Goal: Information Seeking & Learning: Learn about a topic

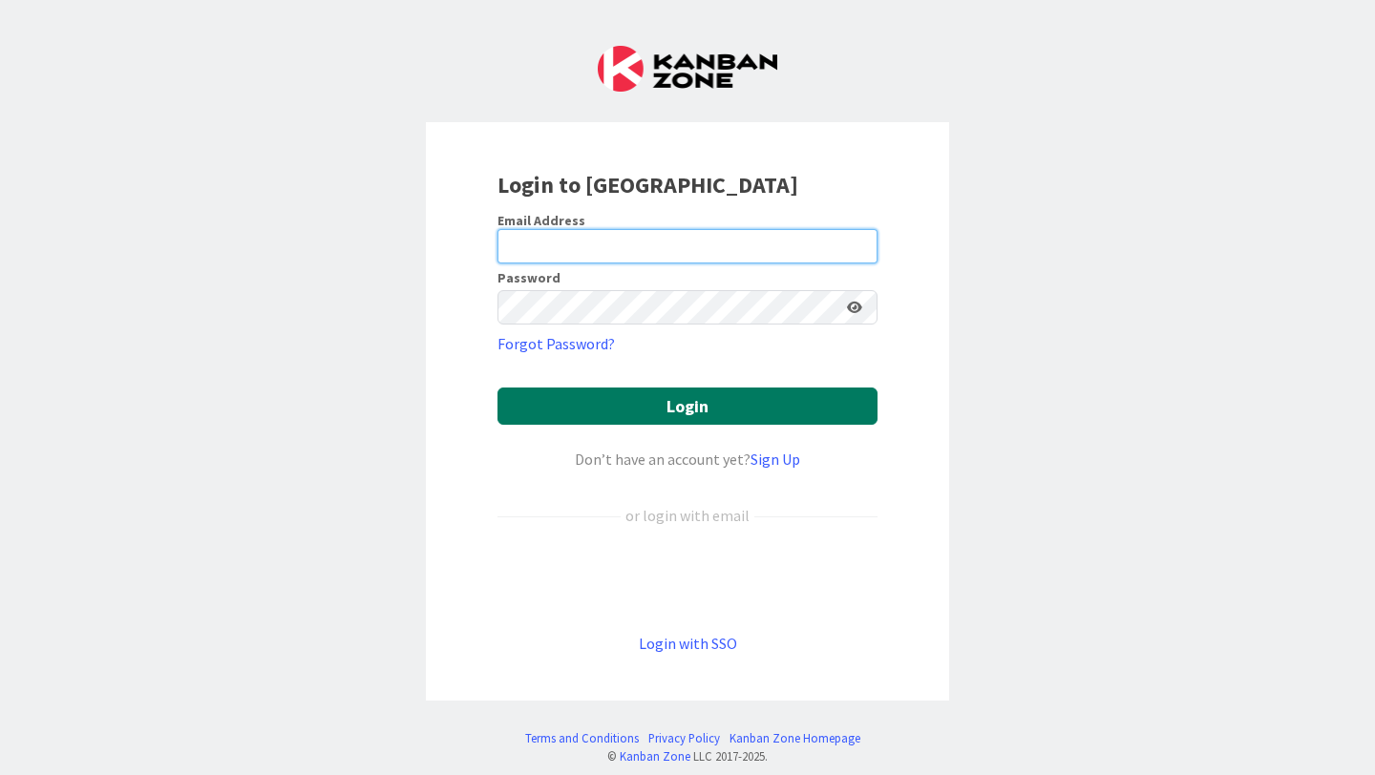
type input "[EMAIL_ADDRESS][PERSON_NAME][DOMAIN_NAME]"
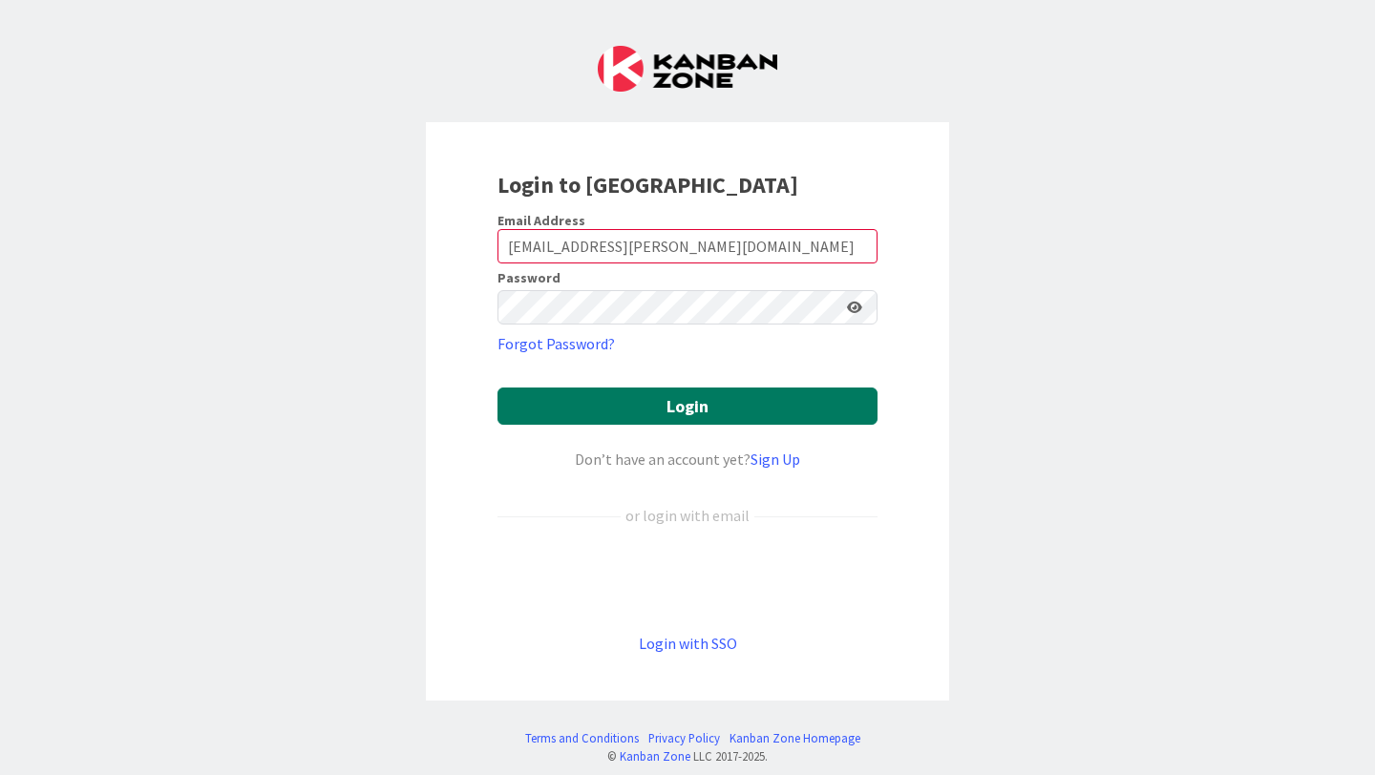
click at [643, 412] on button "Login" at bounding box center [687, 406] width 380 height 37
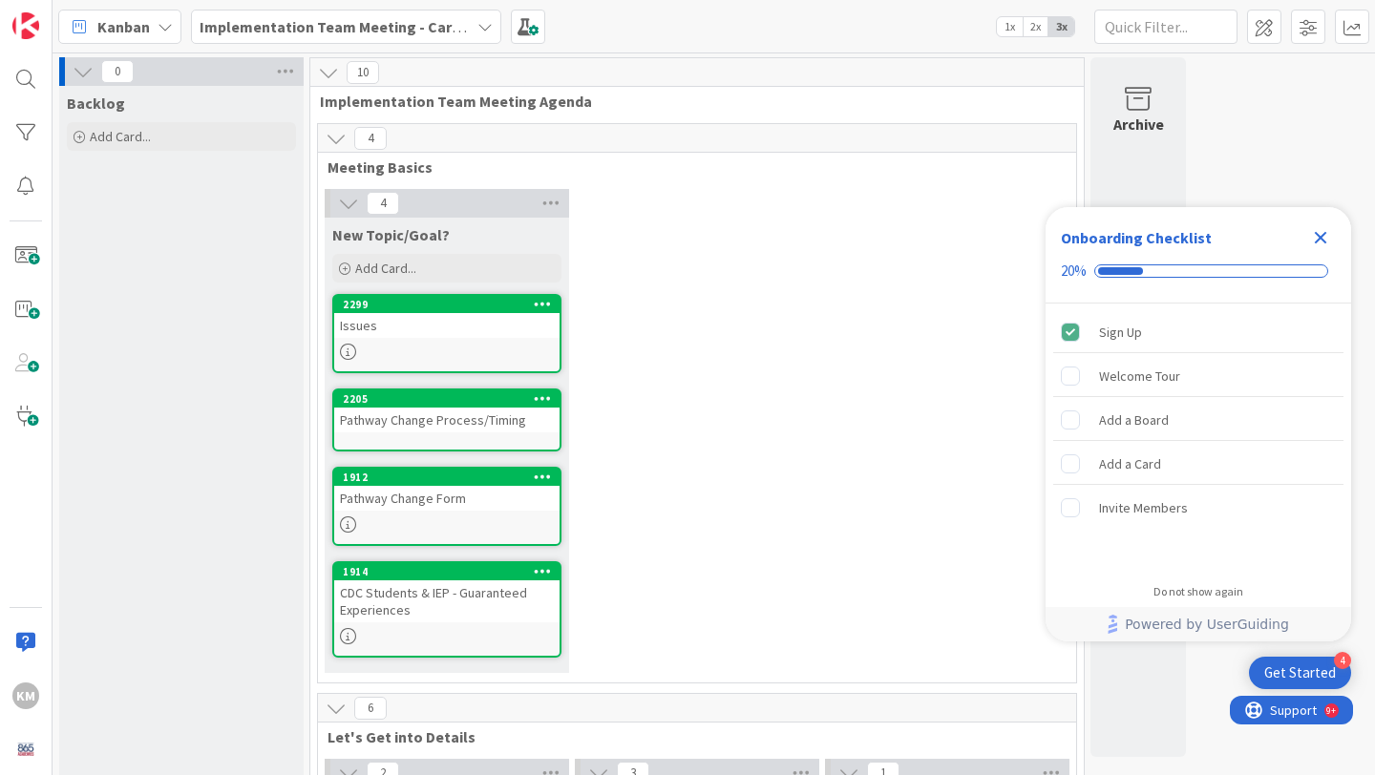
click at [474, 30] on div "Implementation Team Meeting - Career Themed" at bounding box center [346, 27] width 310 height 34
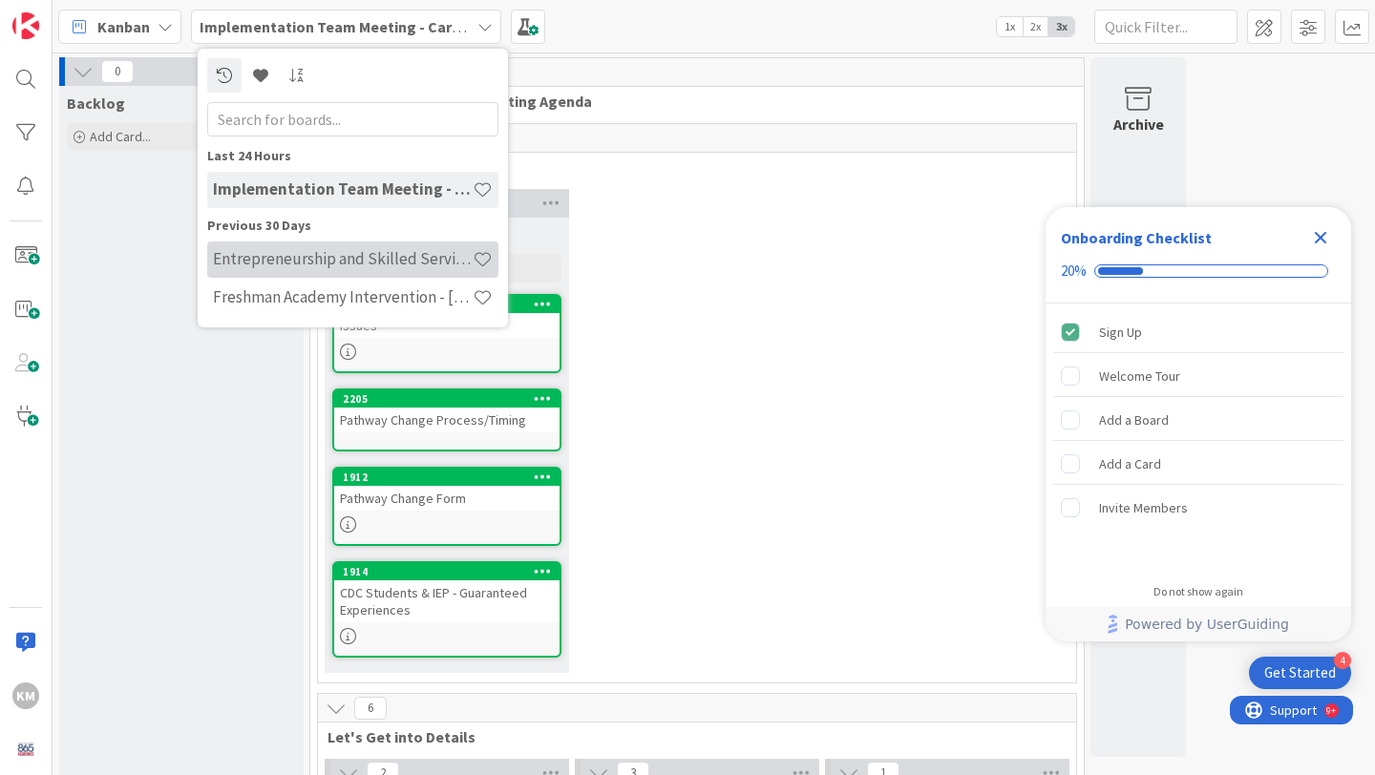
click at [406, 265] on h4 "Entrepreneurship and Skilled Services Interventions - [DATE]-[DATE]" at bounding box center [343, 258] width 260 height 19
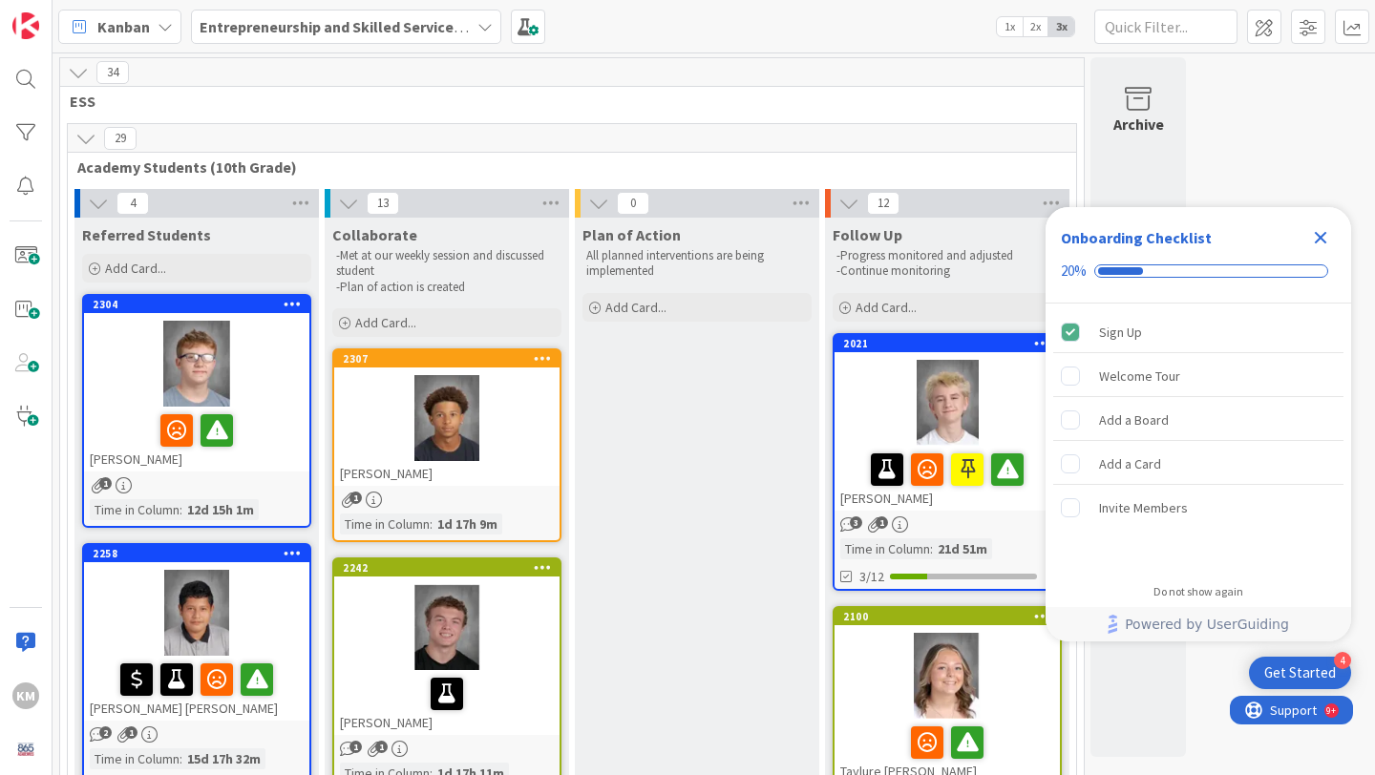
click at [1324, 233] on icon "Close Checklist" at bounding box center [1320, 238] width 12 height 12
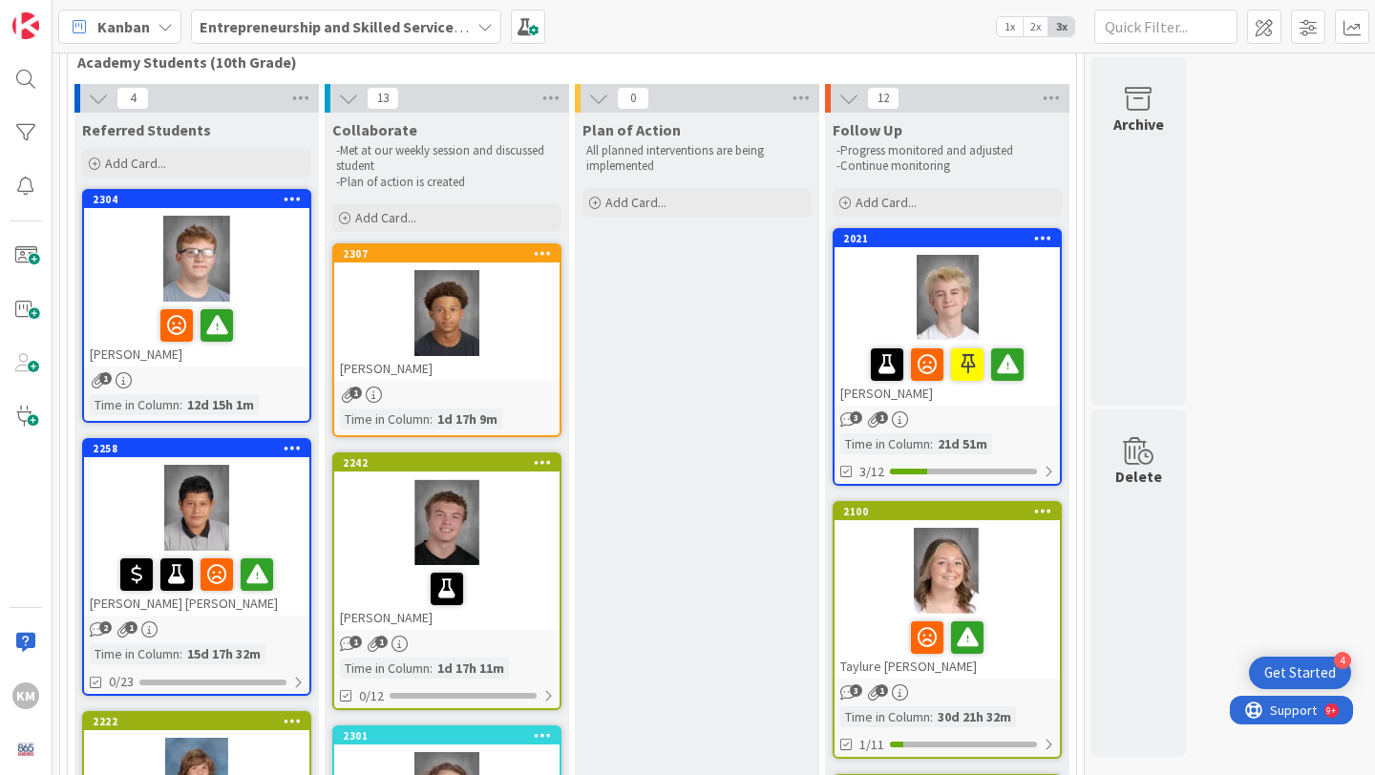
scroll to position [116, 0]
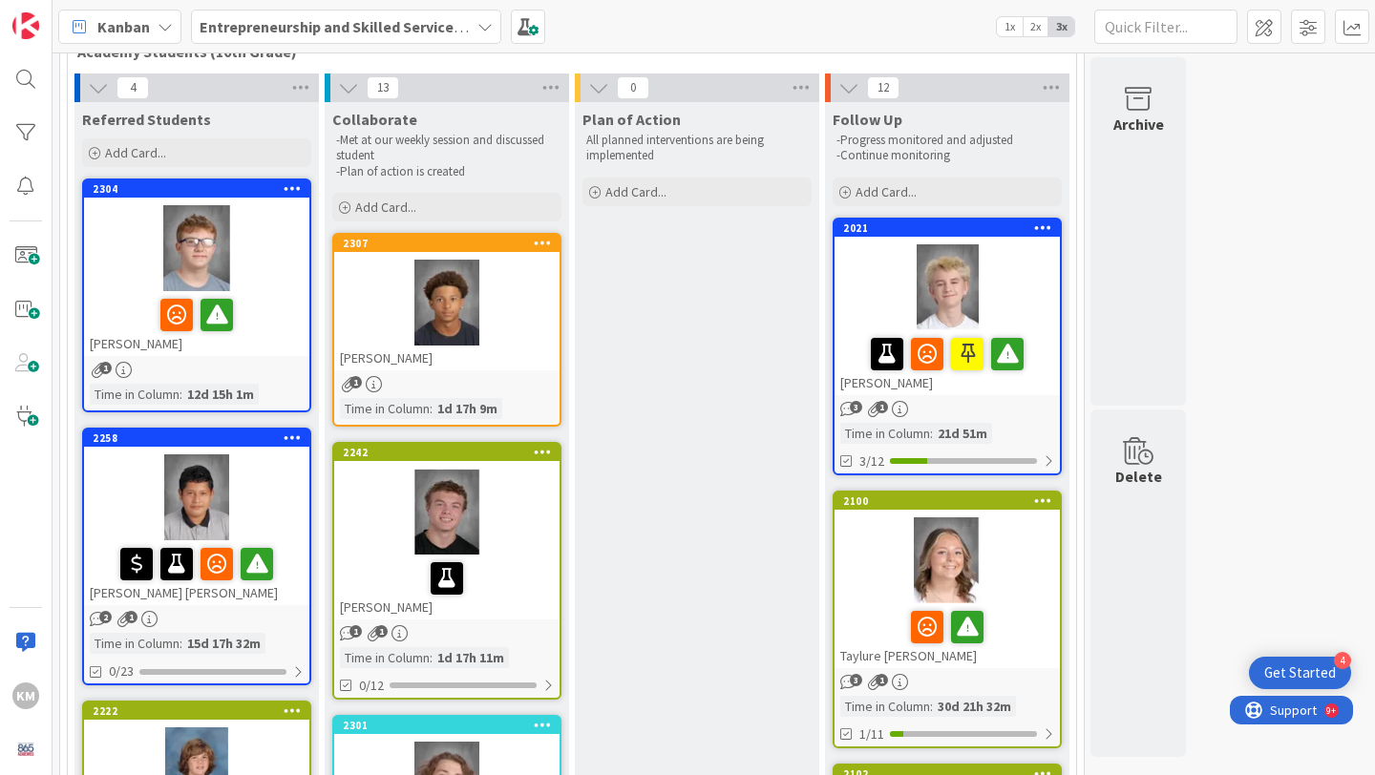
click at [266, 257] on div at bounding box center [196, 248] width 225 height 86
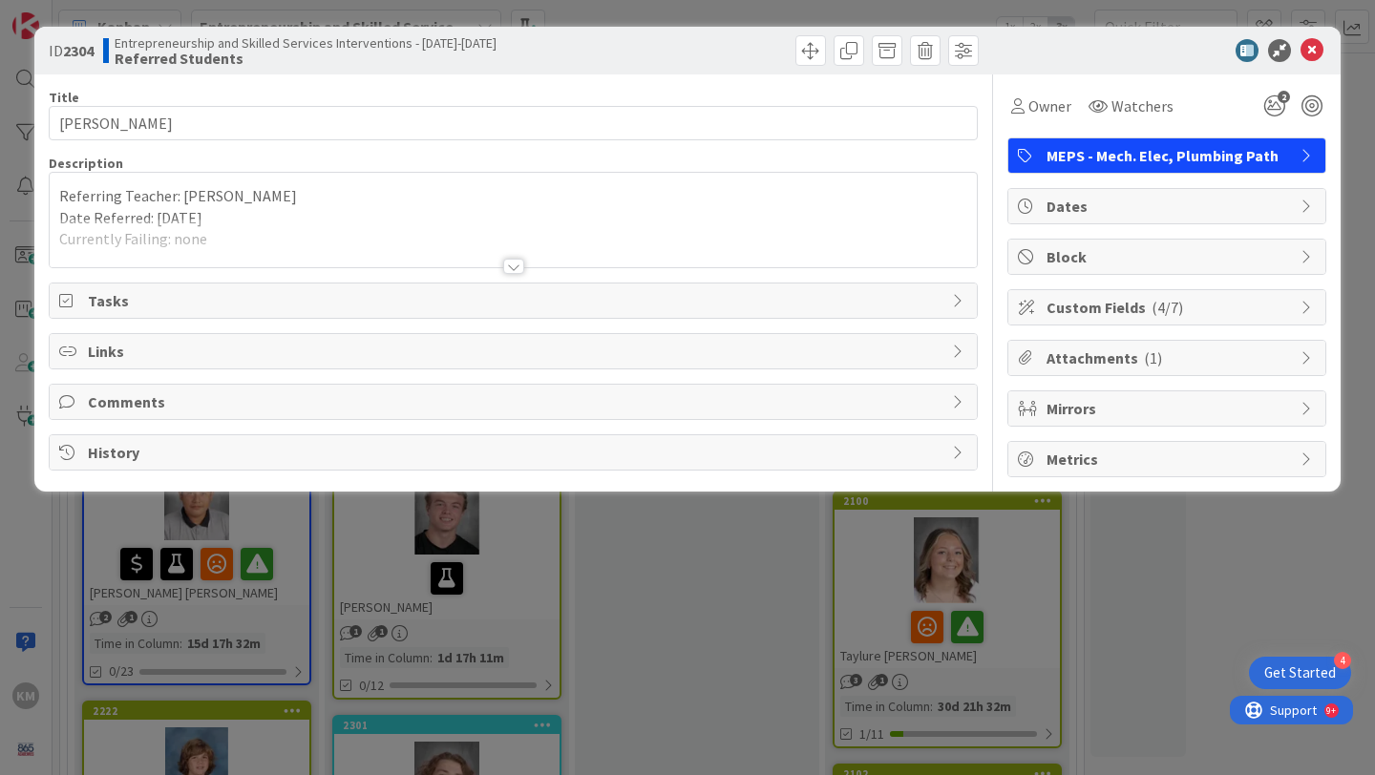
click at [513, 263] on div at bounding box center [513, 266] width 21 height 15
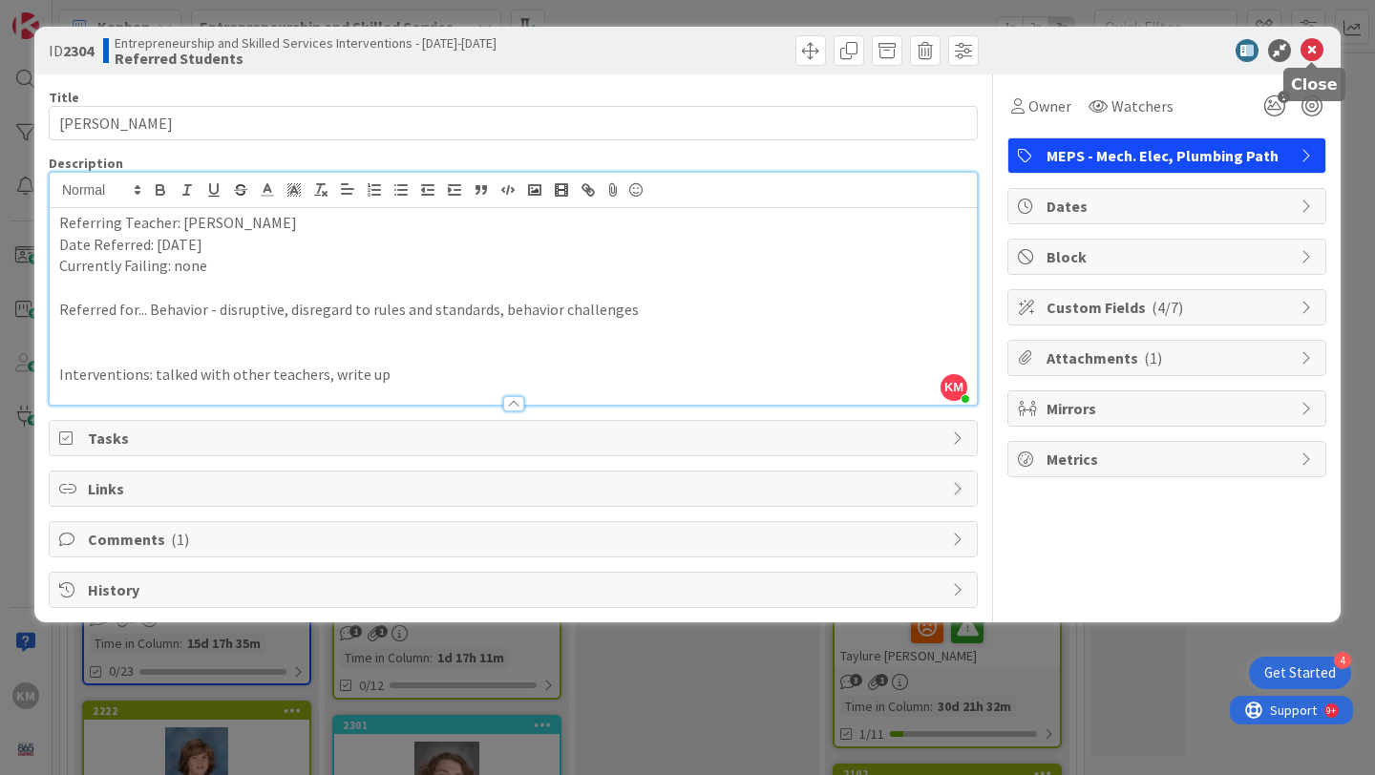
click at [1313, 48] on icon at bounding box center [1311, 50] width 23 height 23
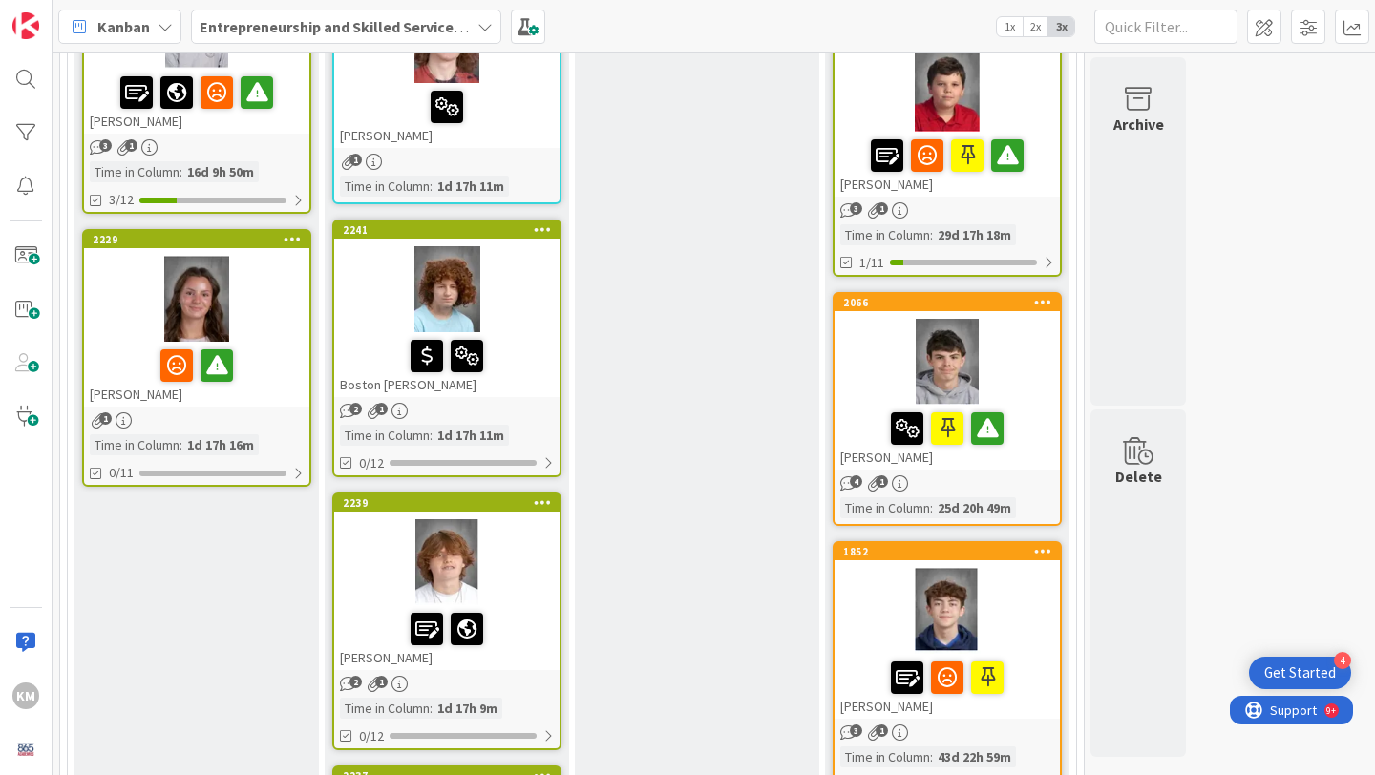
scroll to position [866, 0]
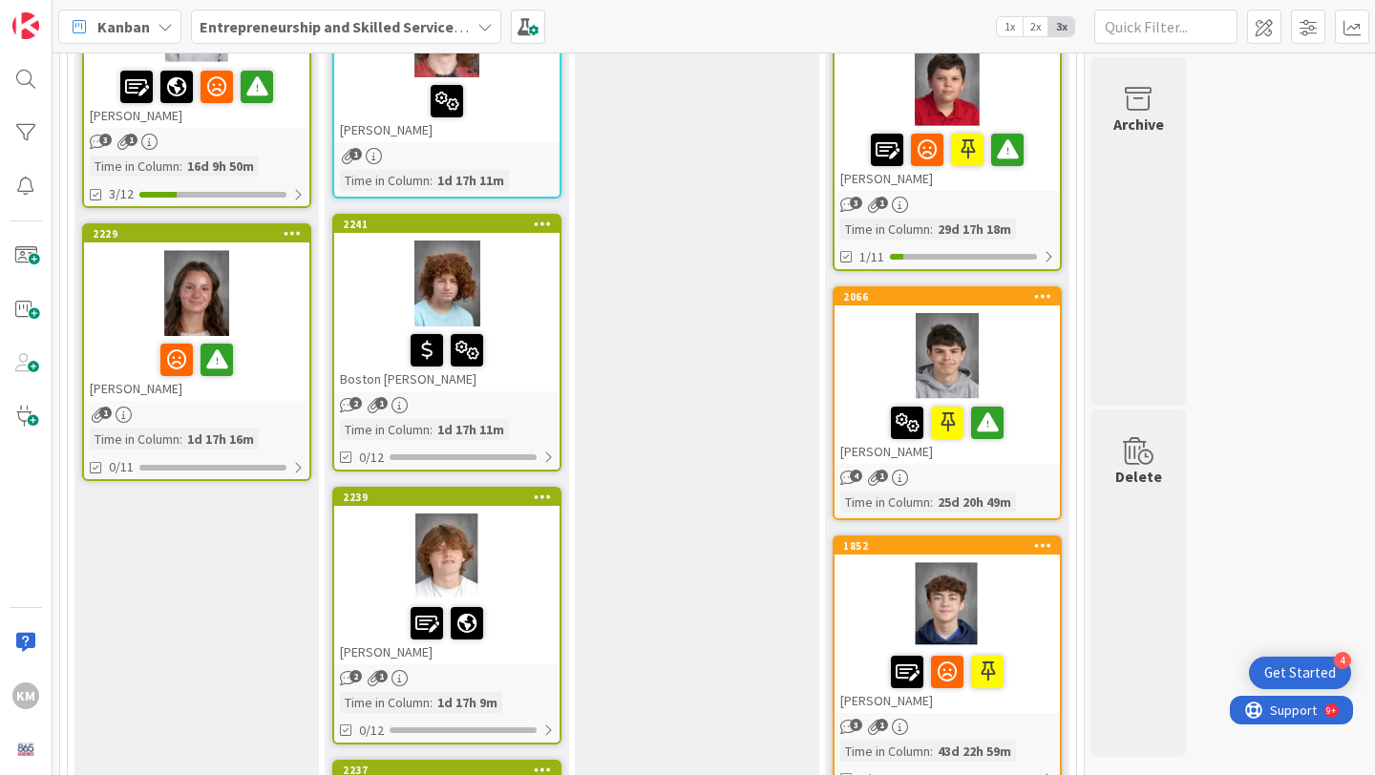
click at [937, 464] on div "2066 [PERSON_NAME] 4 1 Time in [GEOGRAPHIC_DATA] : 25d 20h 49m" at bounding box center [946, 403] width 229 height 234
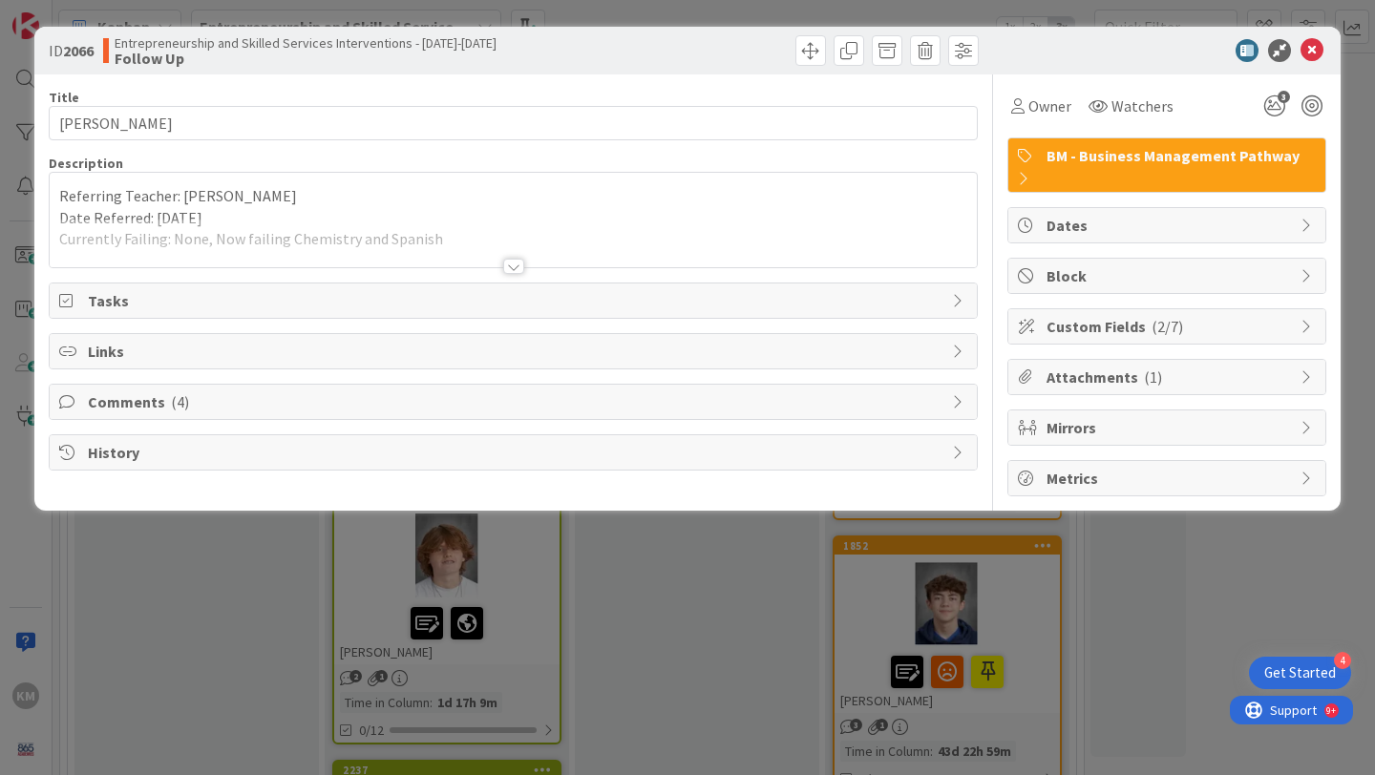
click at [508, 261] on div at bounding box center [513, 266] width 21 height 15
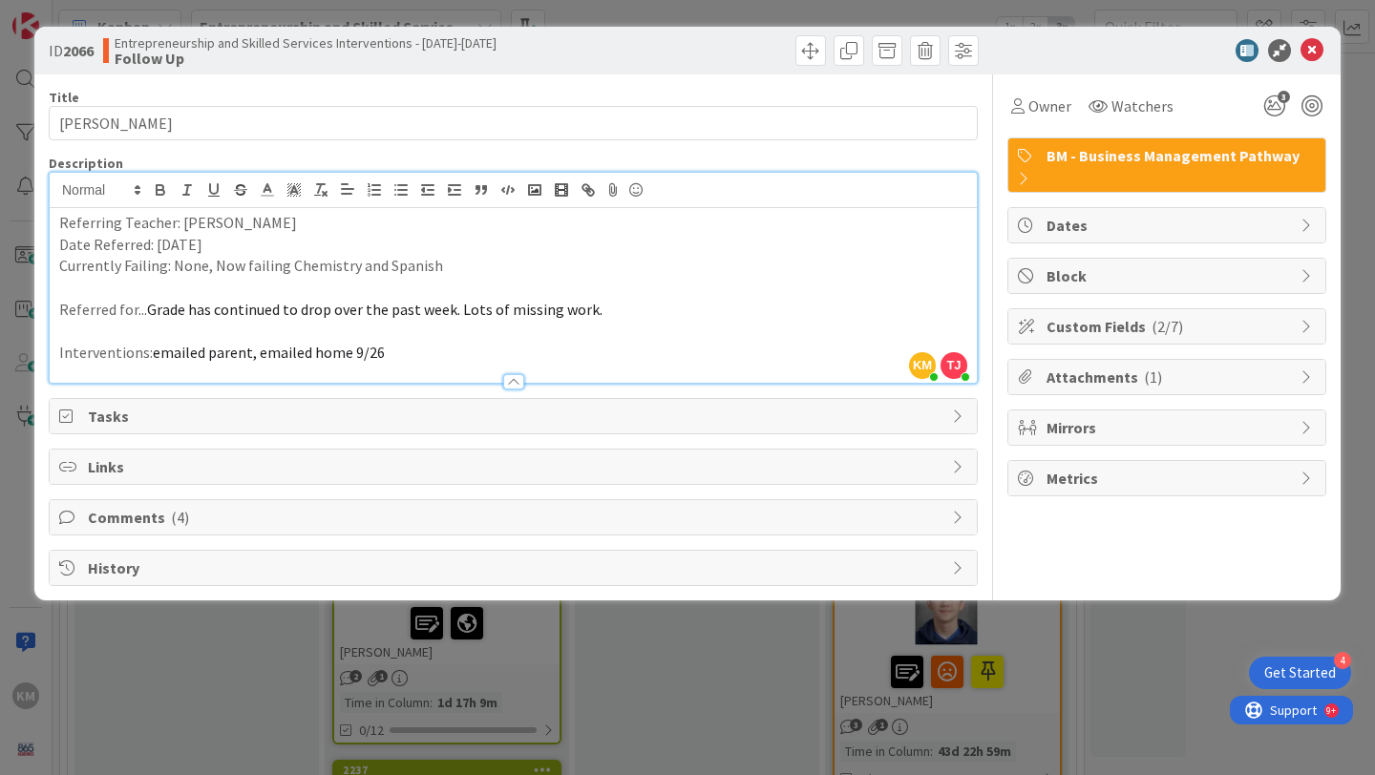
click at [854, 519] on span "Comments ( 4 )" at bounding box center [515, 517] width 854 height 23
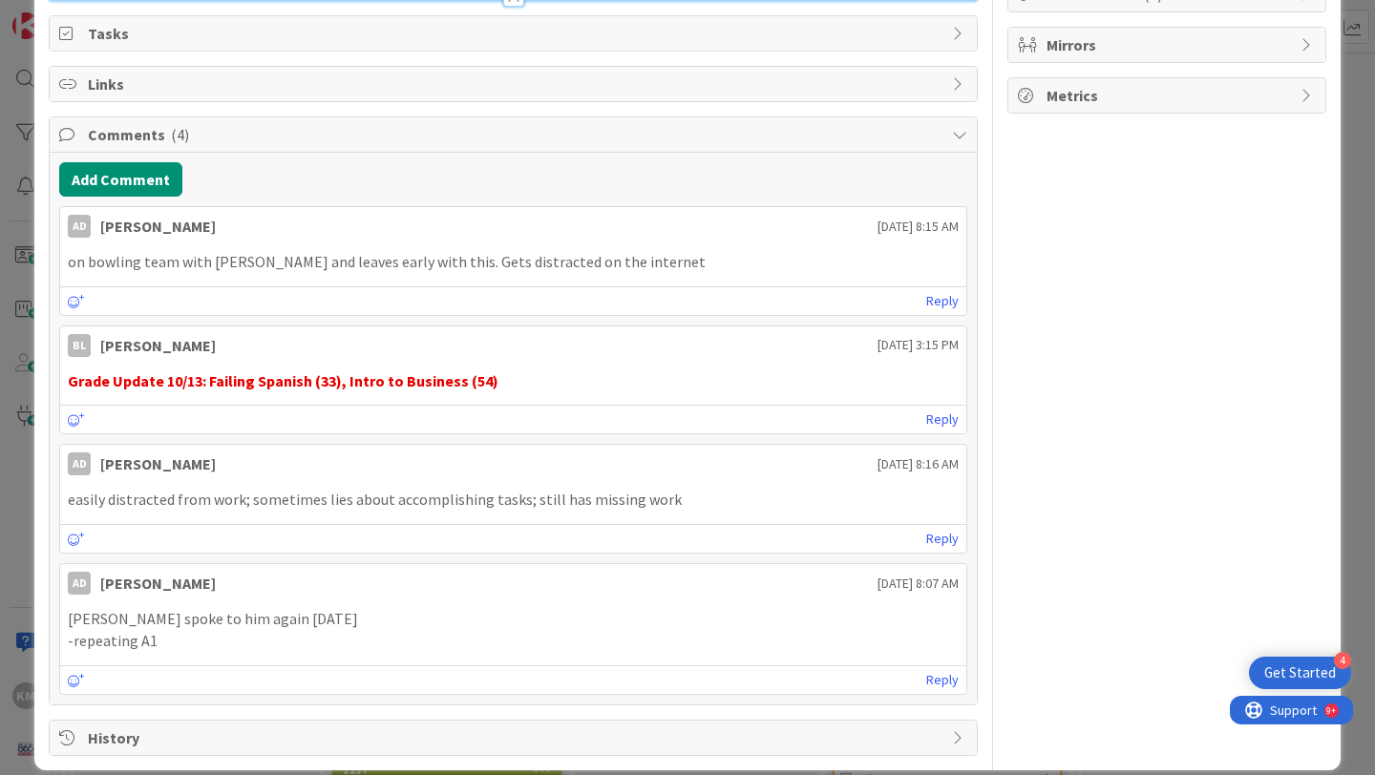
scroll to position [404, 0]
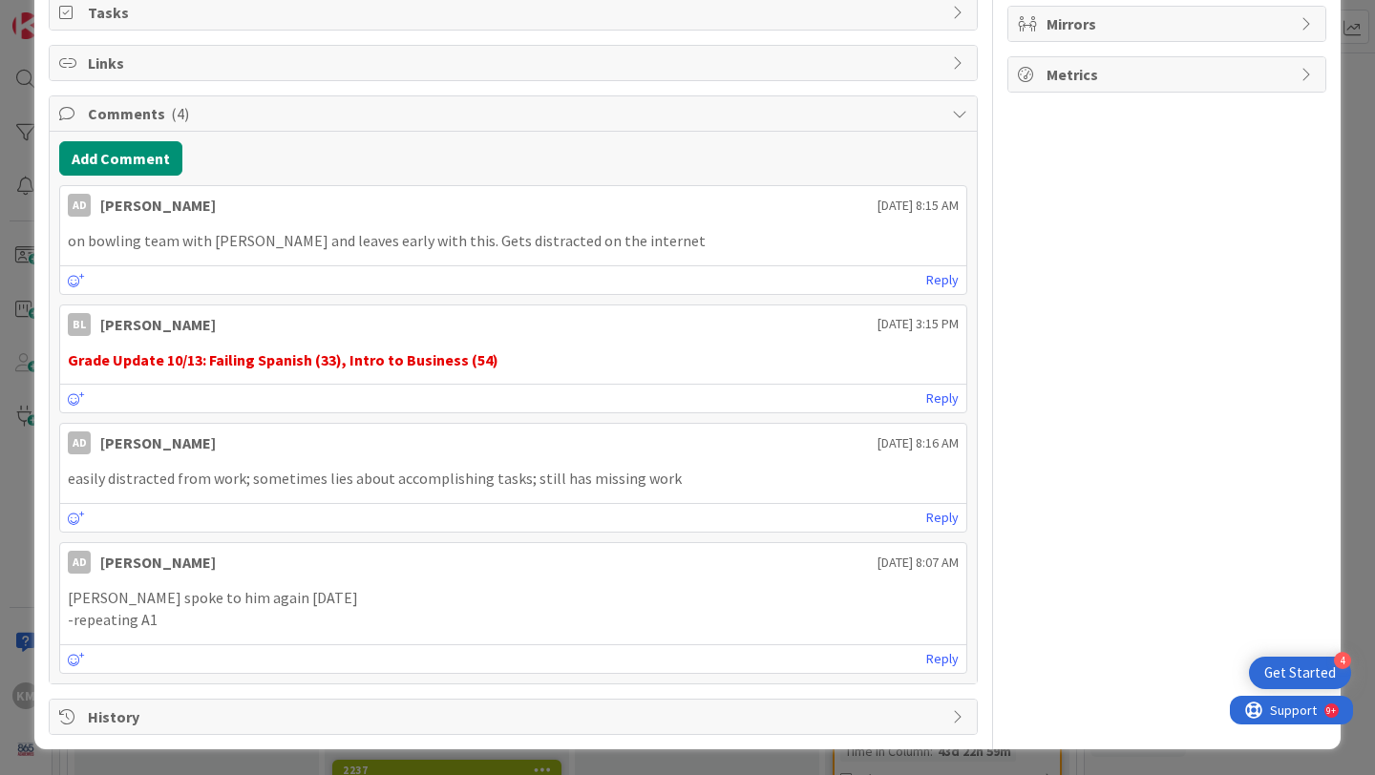
click at [925, 718] on span "History" at bounding box center [515, 716] width 854 height 23
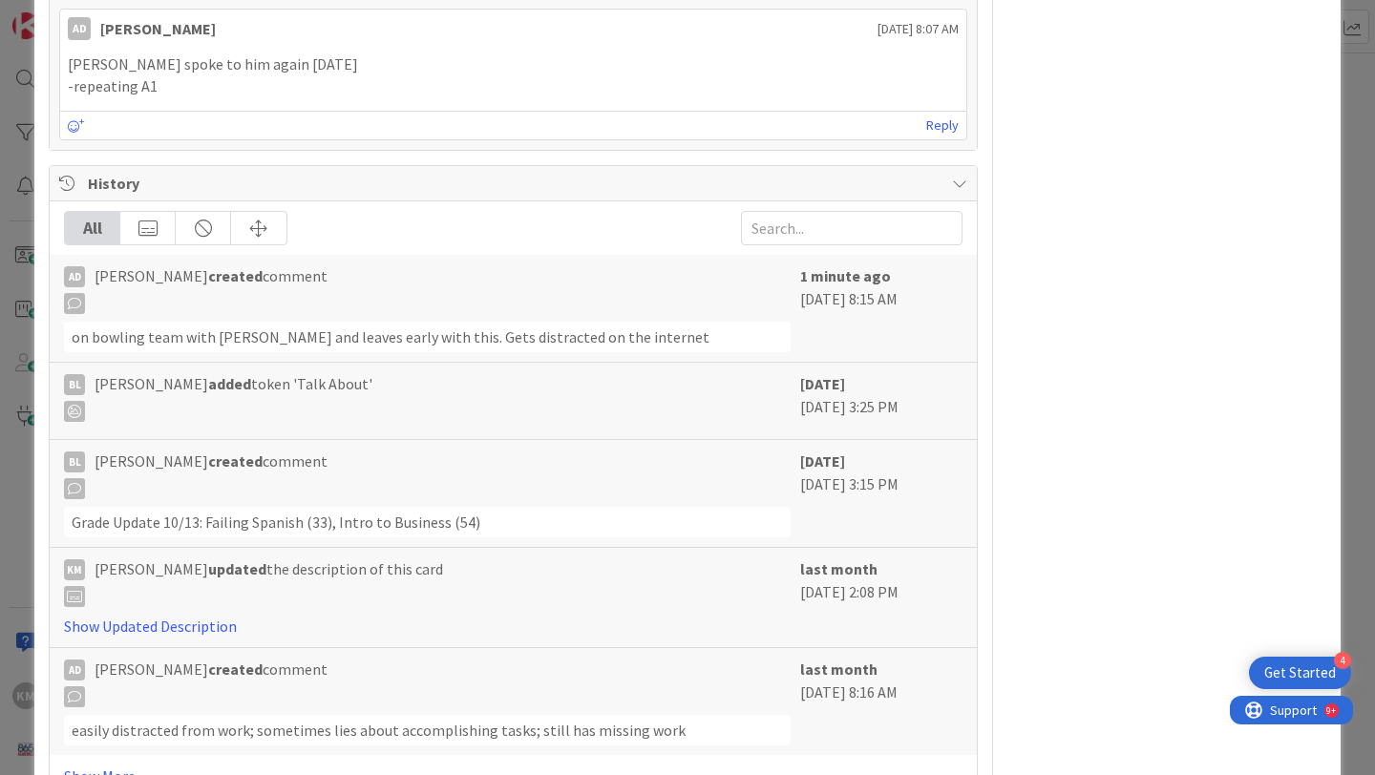
scroll to position [939, 0]
click at [192, 628] on link "Show Updated Description" at bounding box center [150, 624] width 173 height 19
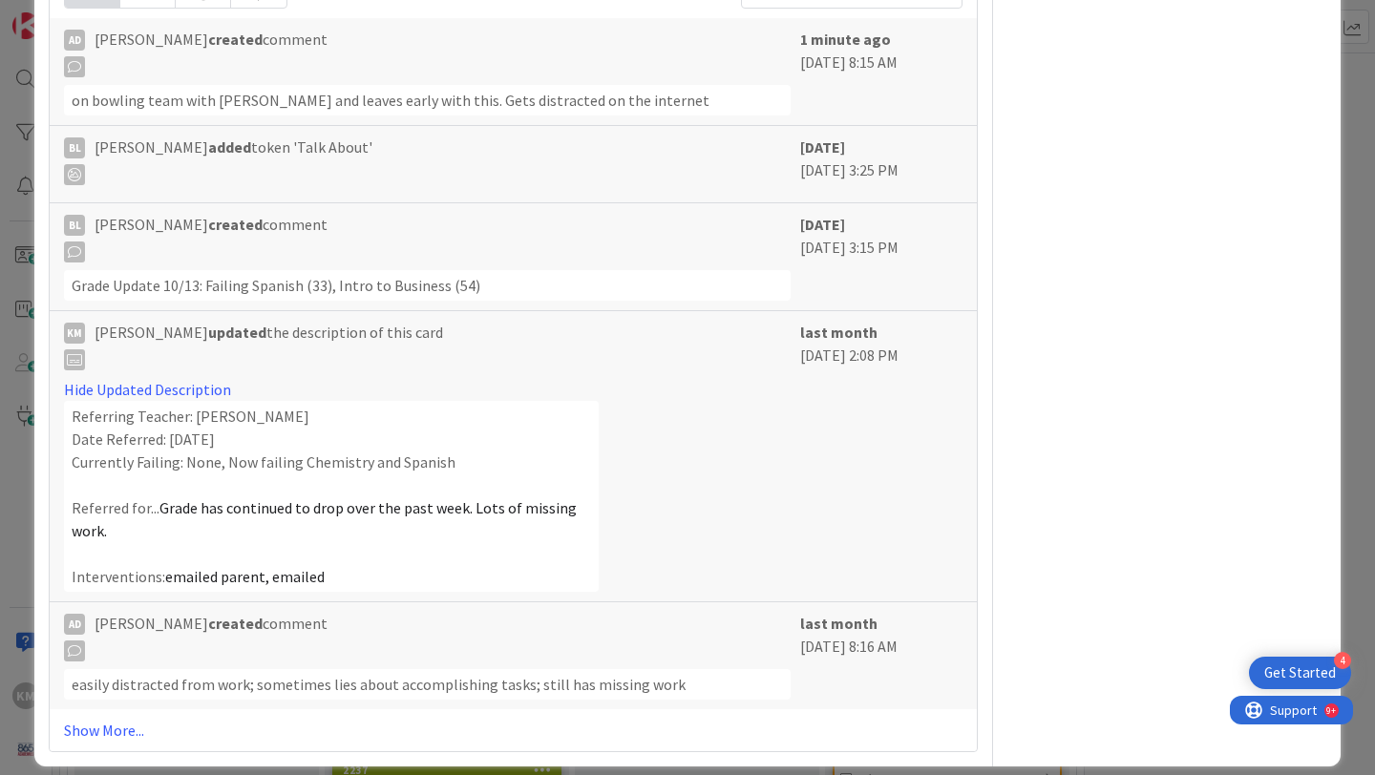
scroll to position [1191, 0]
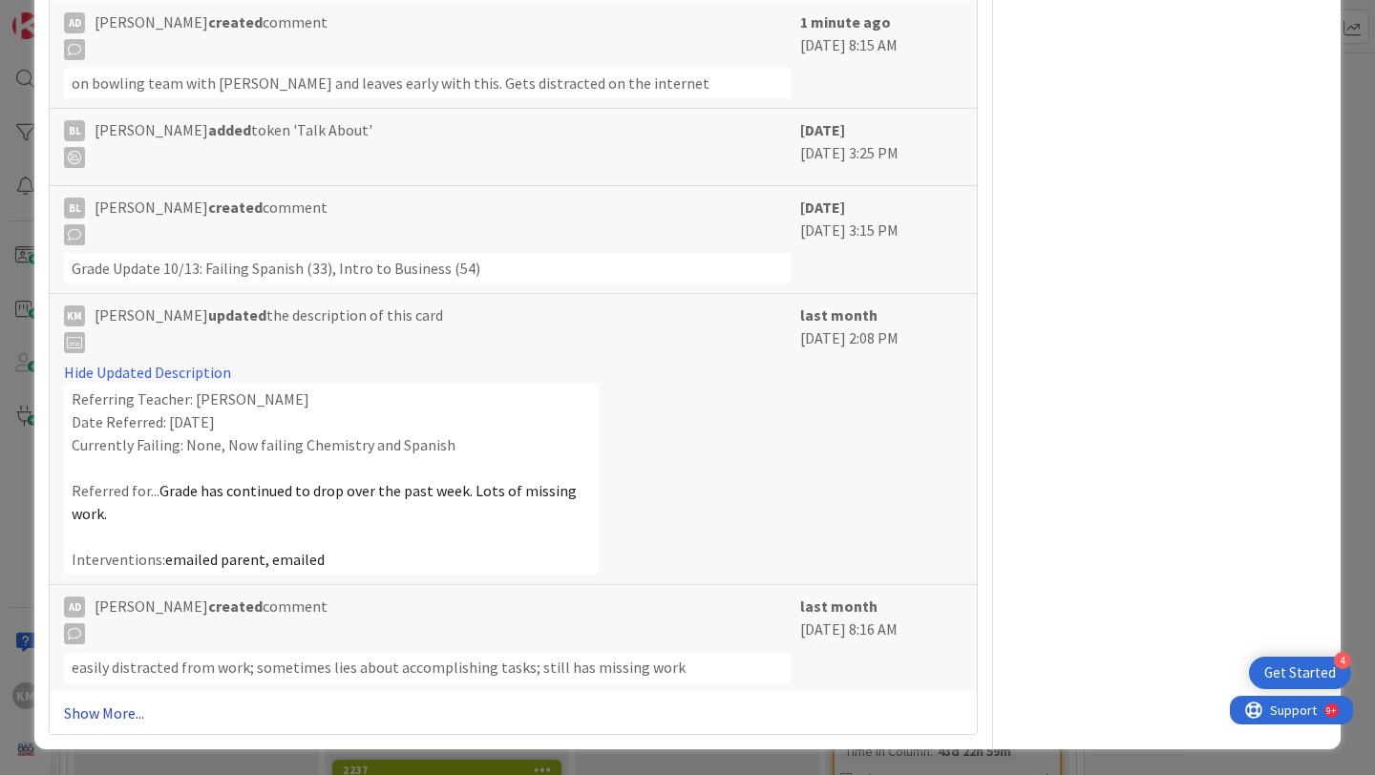
click at [127, 704] on link "Show More..." at bounding box center [513, 713] width 898 height 23
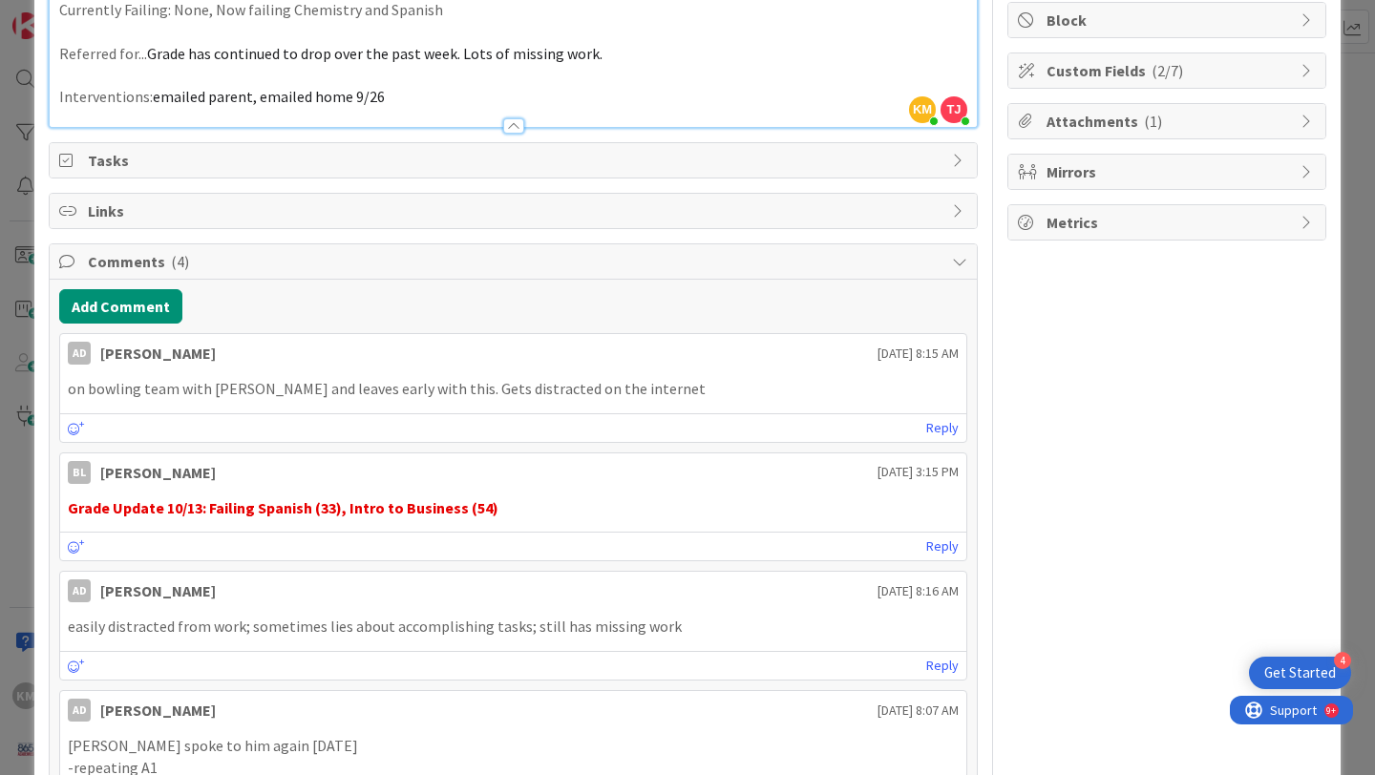
scroll to position [0, 0]
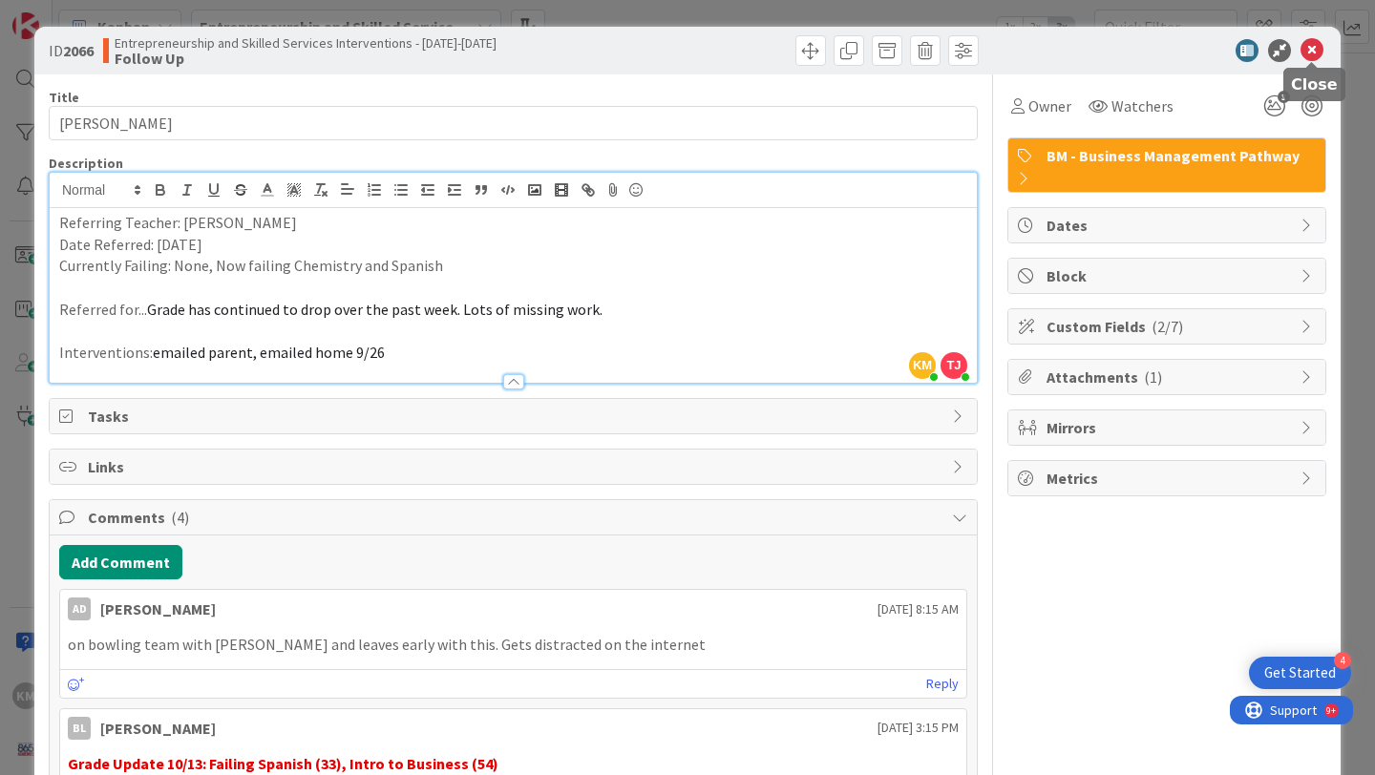
click at [1309, 47] on icon at bounding box center [1311, 50] width 23 height 23
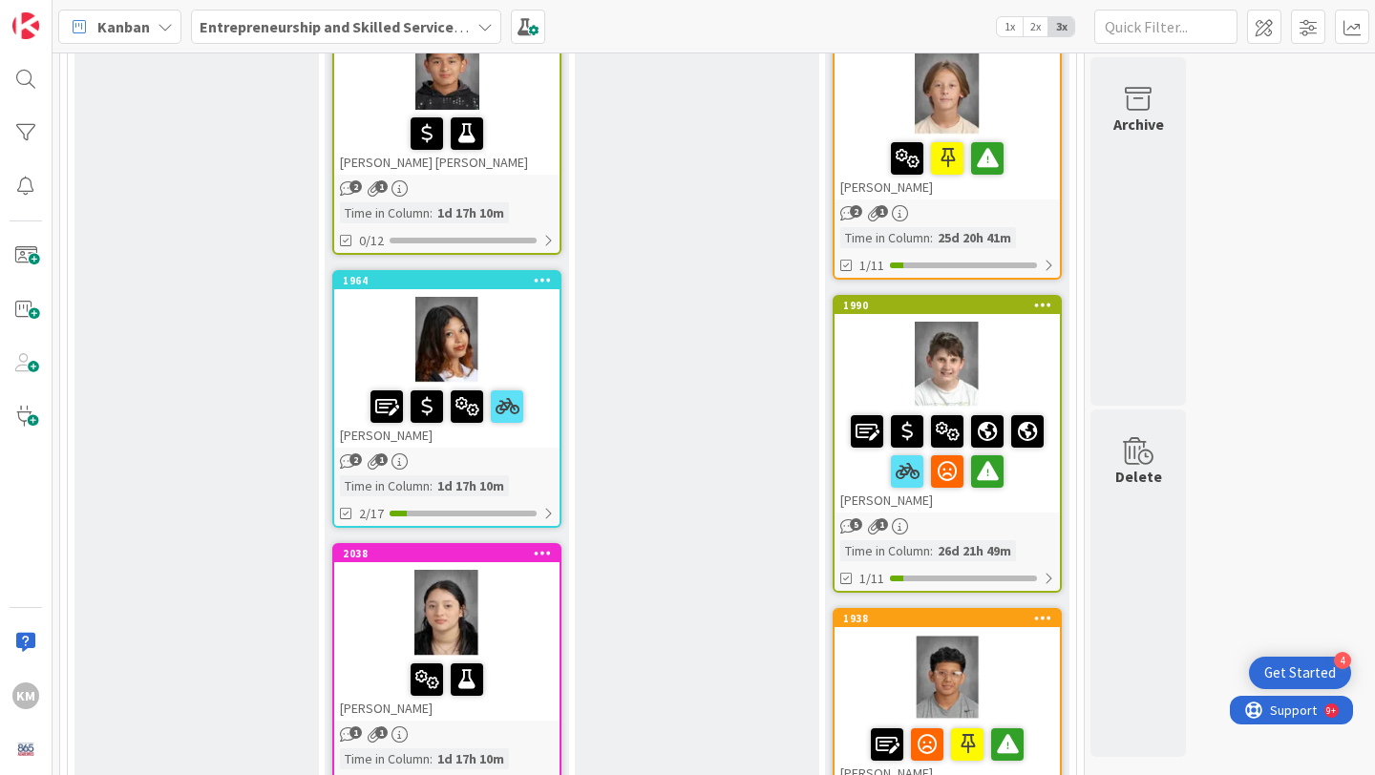
scroll to position [2241, 0]
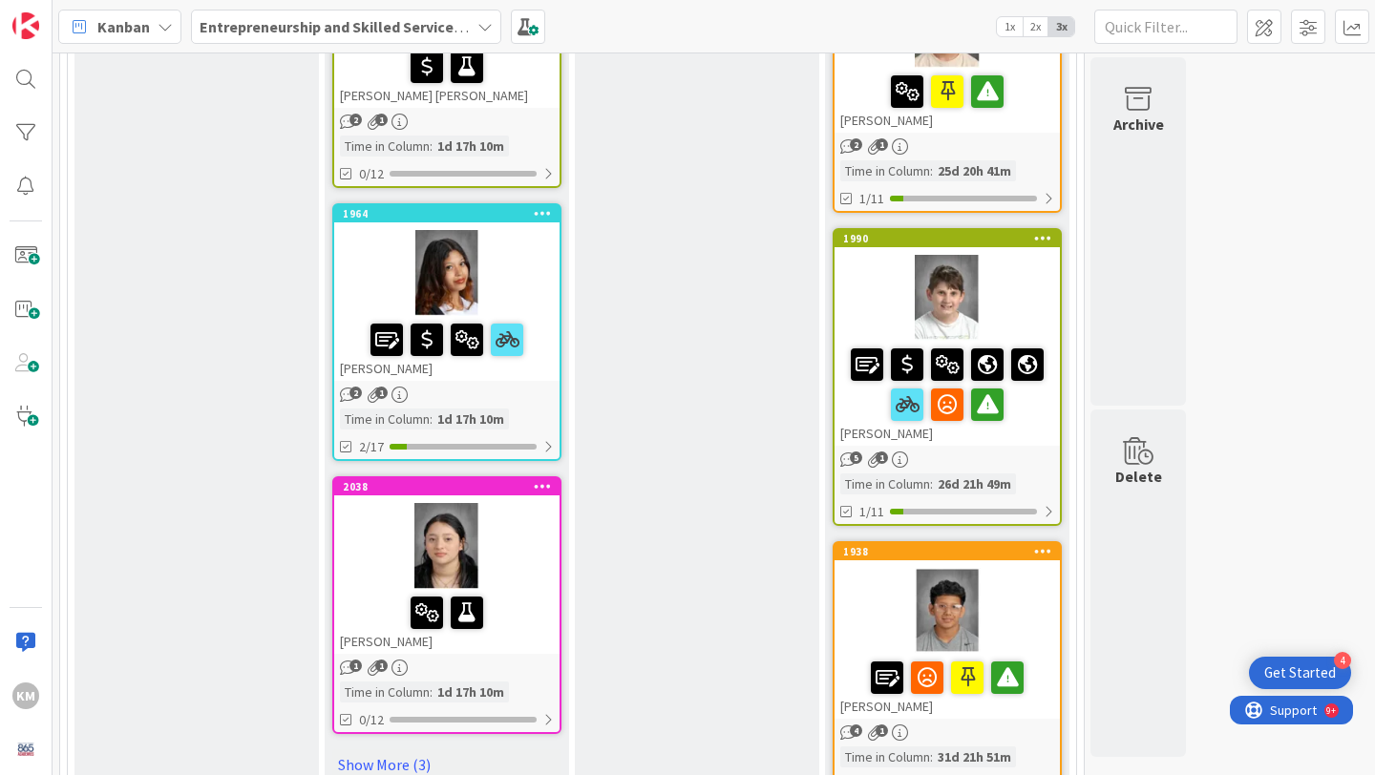
click at [879, 279] on div at bounding box center [946, 298] width 225 height 86
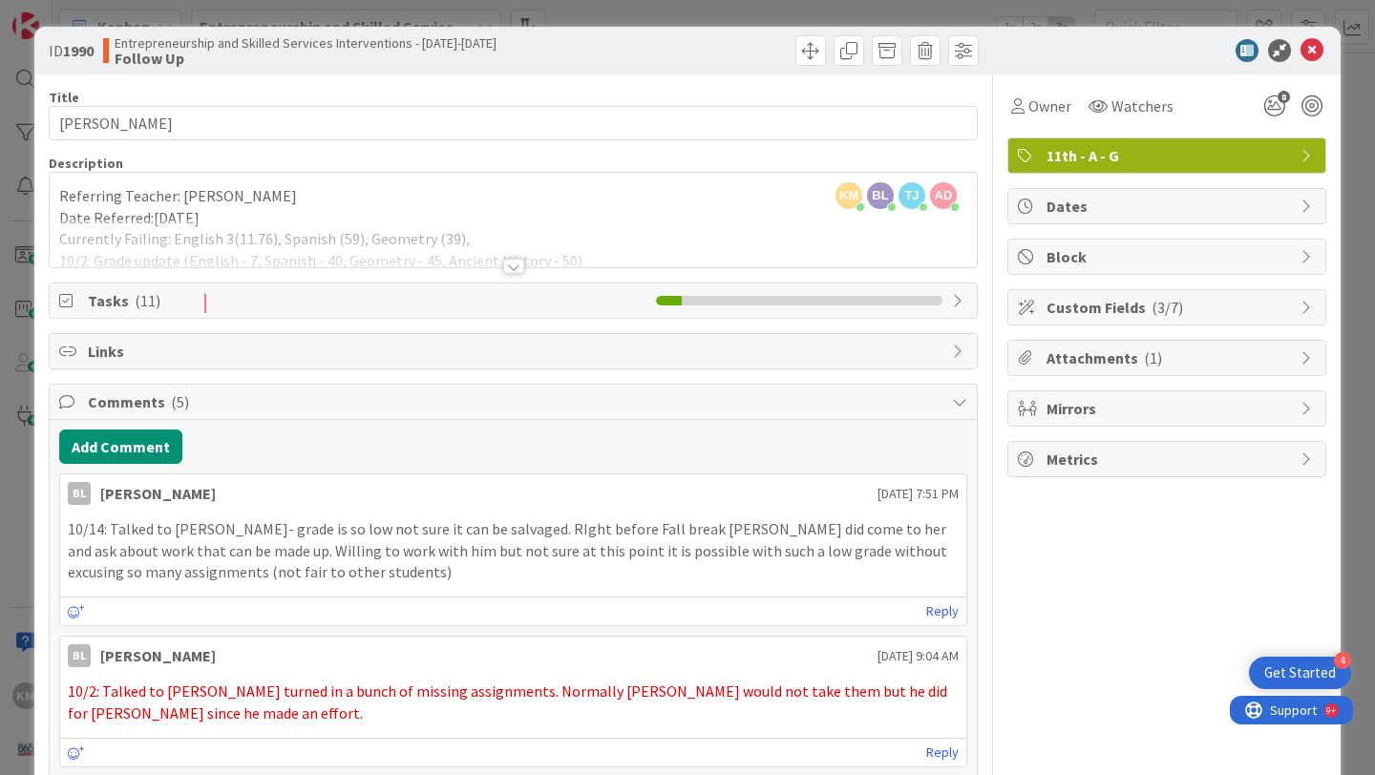
click at [514, 268] on div at bounding box center [513, 266] width 21 height 15
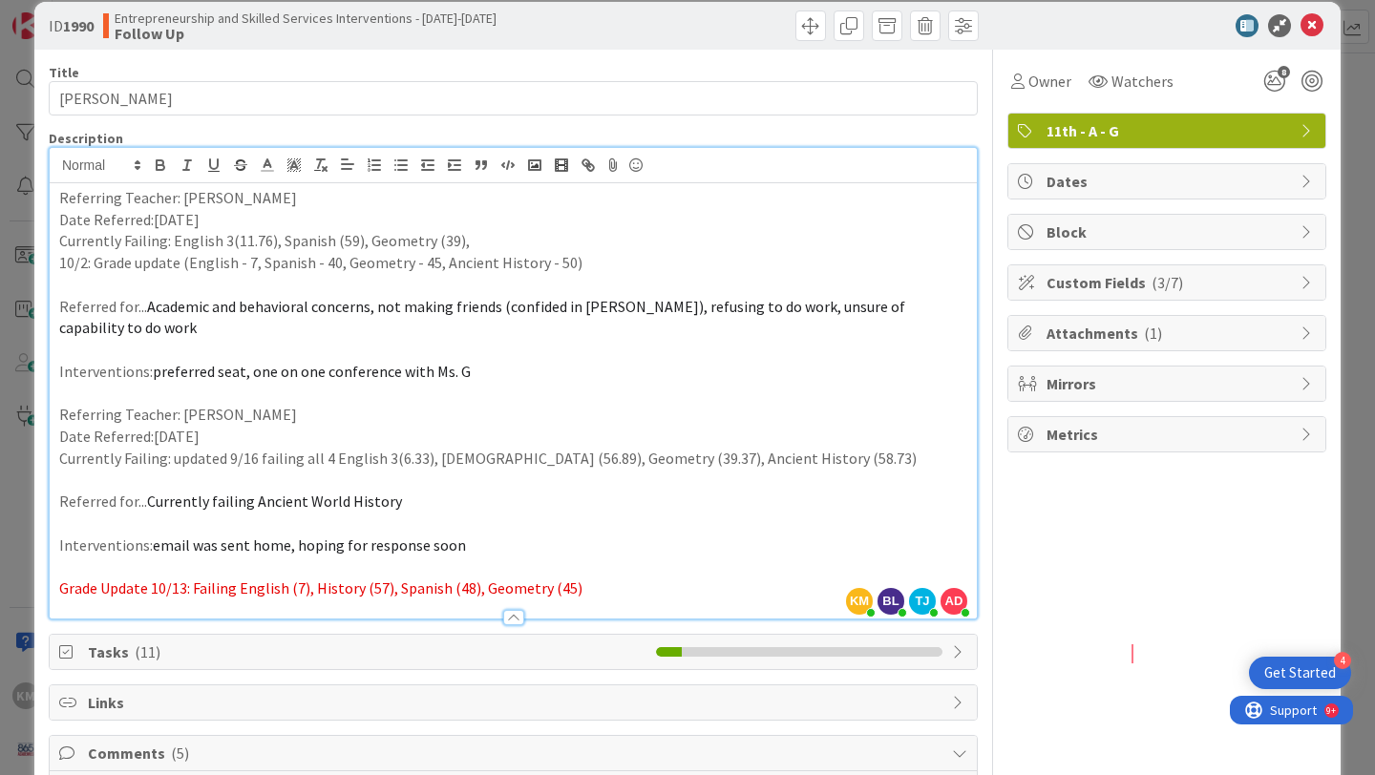
scroll to position [37, 0]
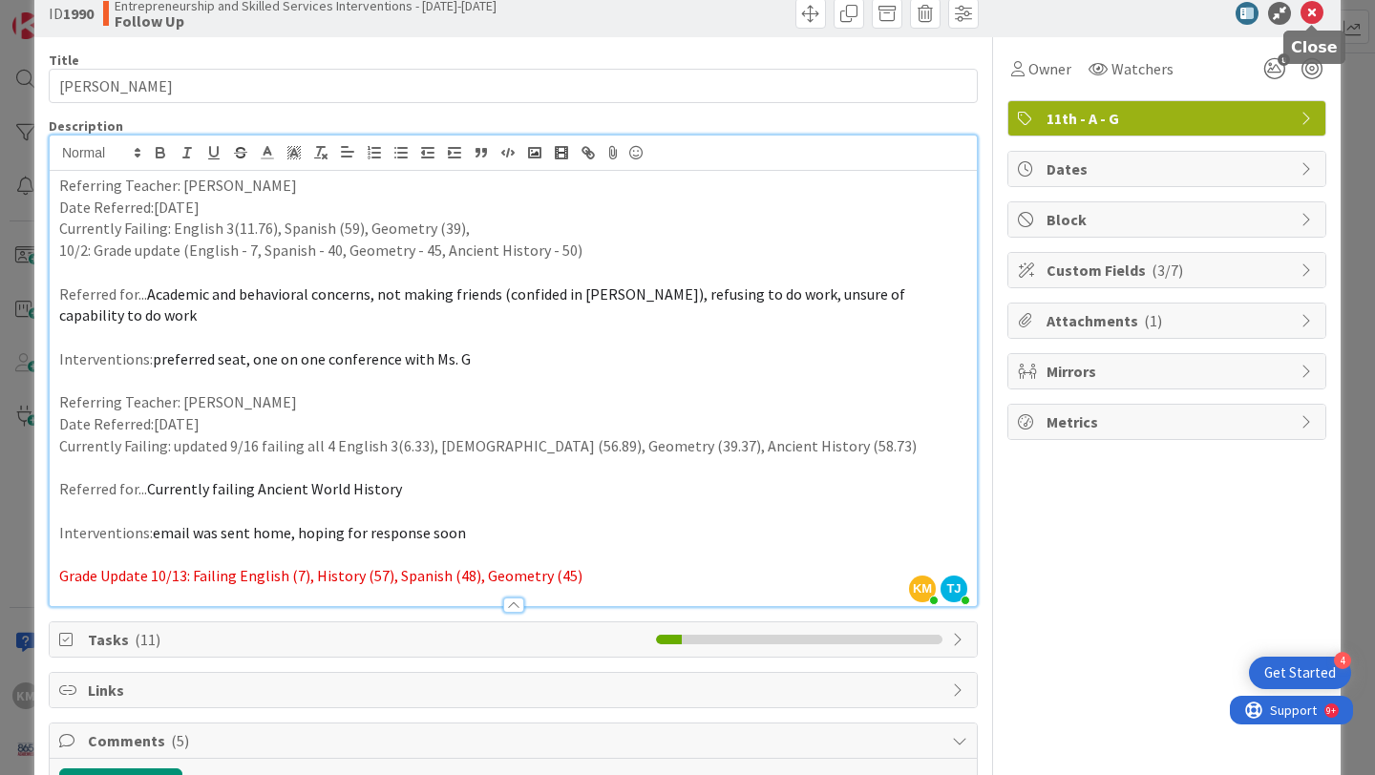
click at [1307, 14] on icon at bounding box center [1311, 13] width 23 height 23
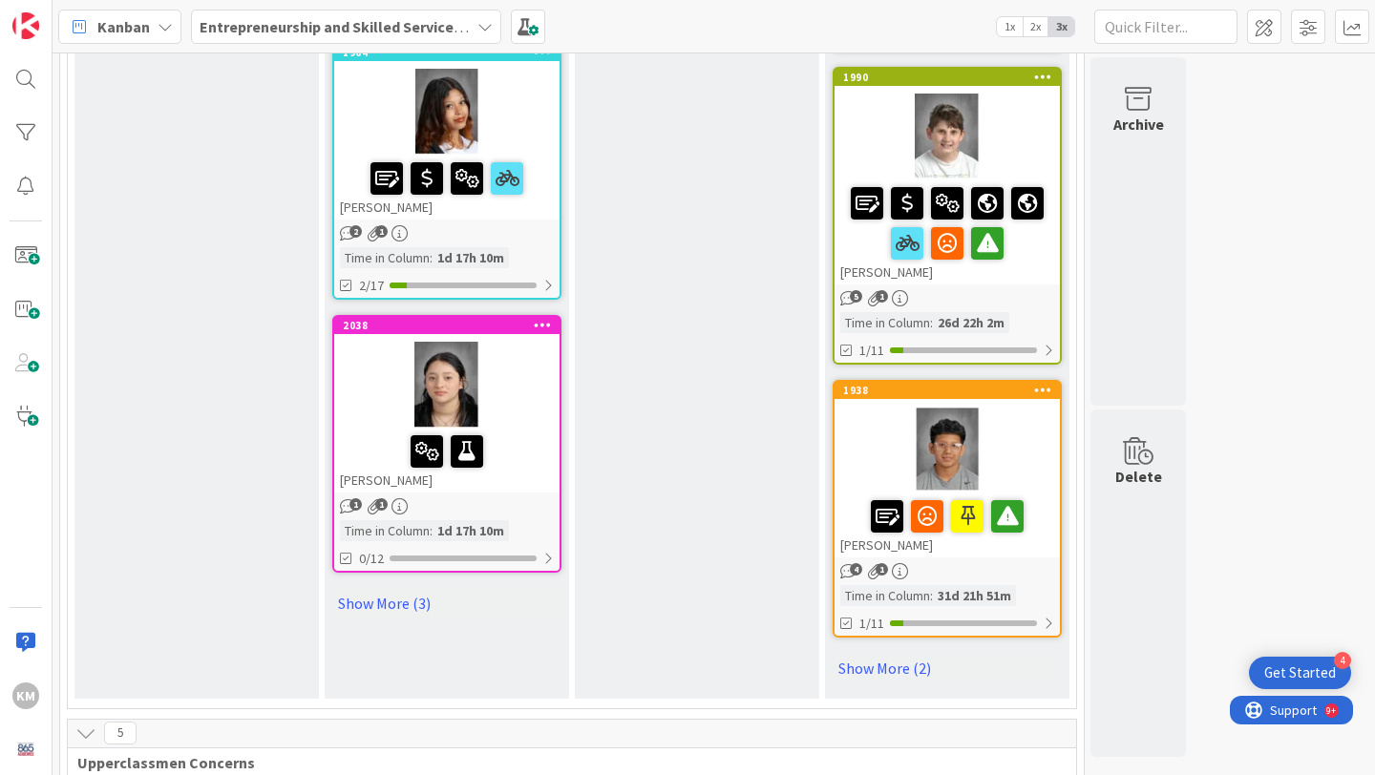
click at [1015, 452] on div at bounding box center [946, 450] width 225 height 86
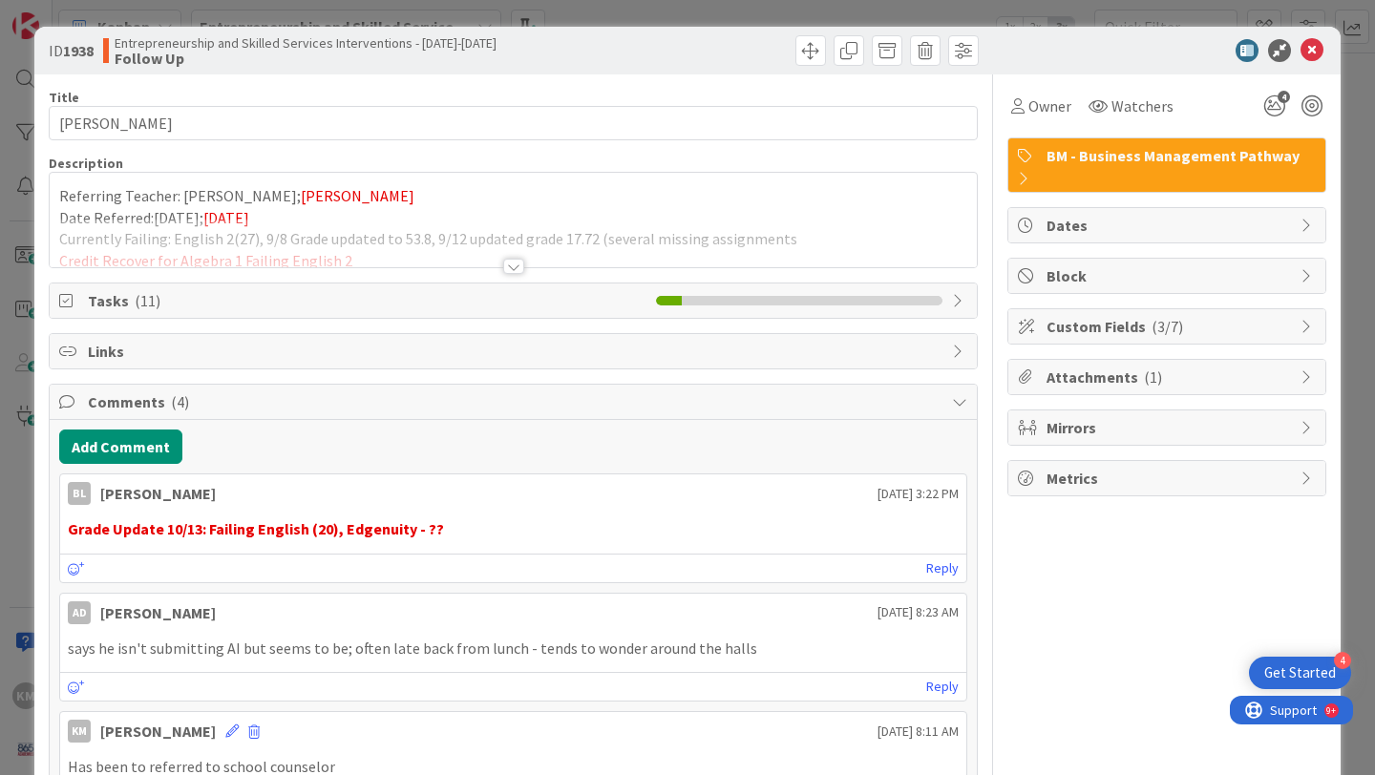
click at [506, 268] on div at bounding box center [513, 266] width 21 height 15
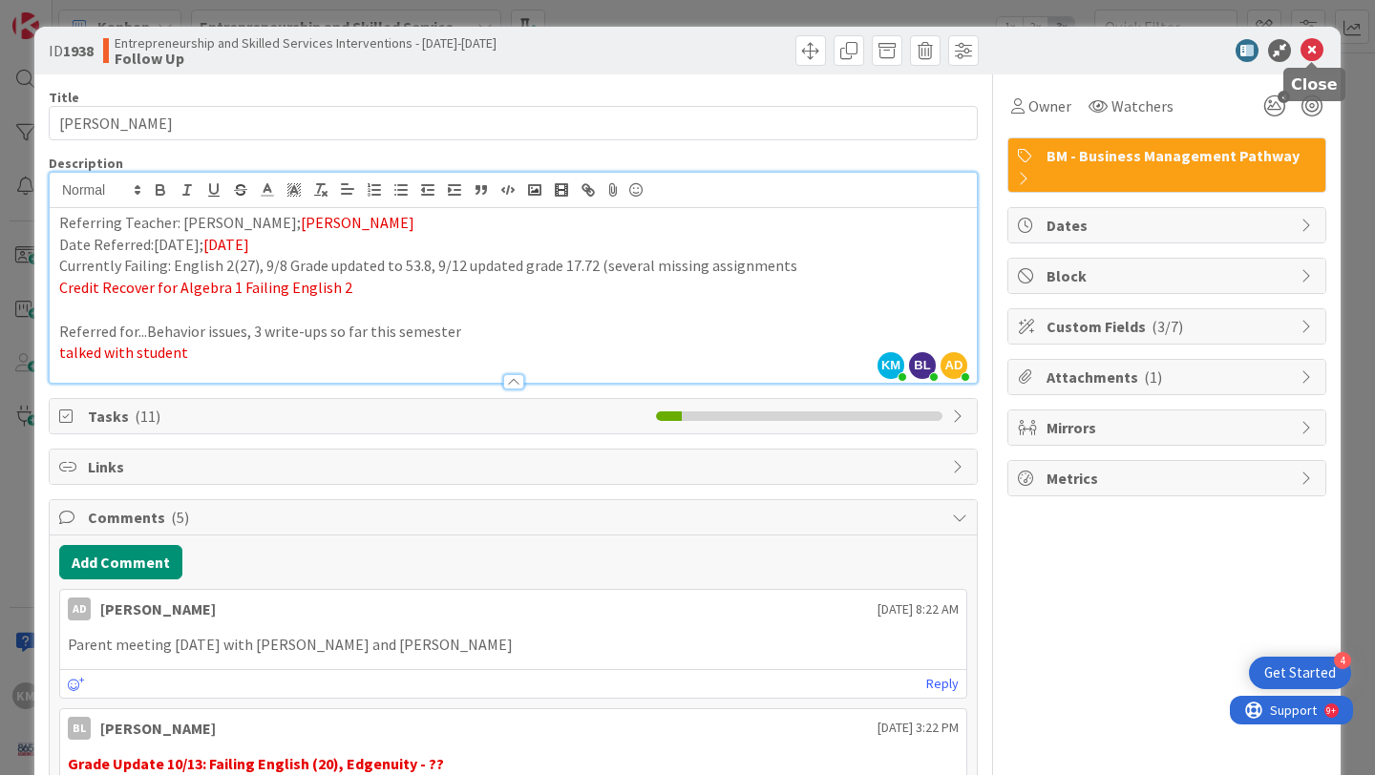
click at [1313, 60] on icon at bounding box center [1311, 50] width 23 height 23
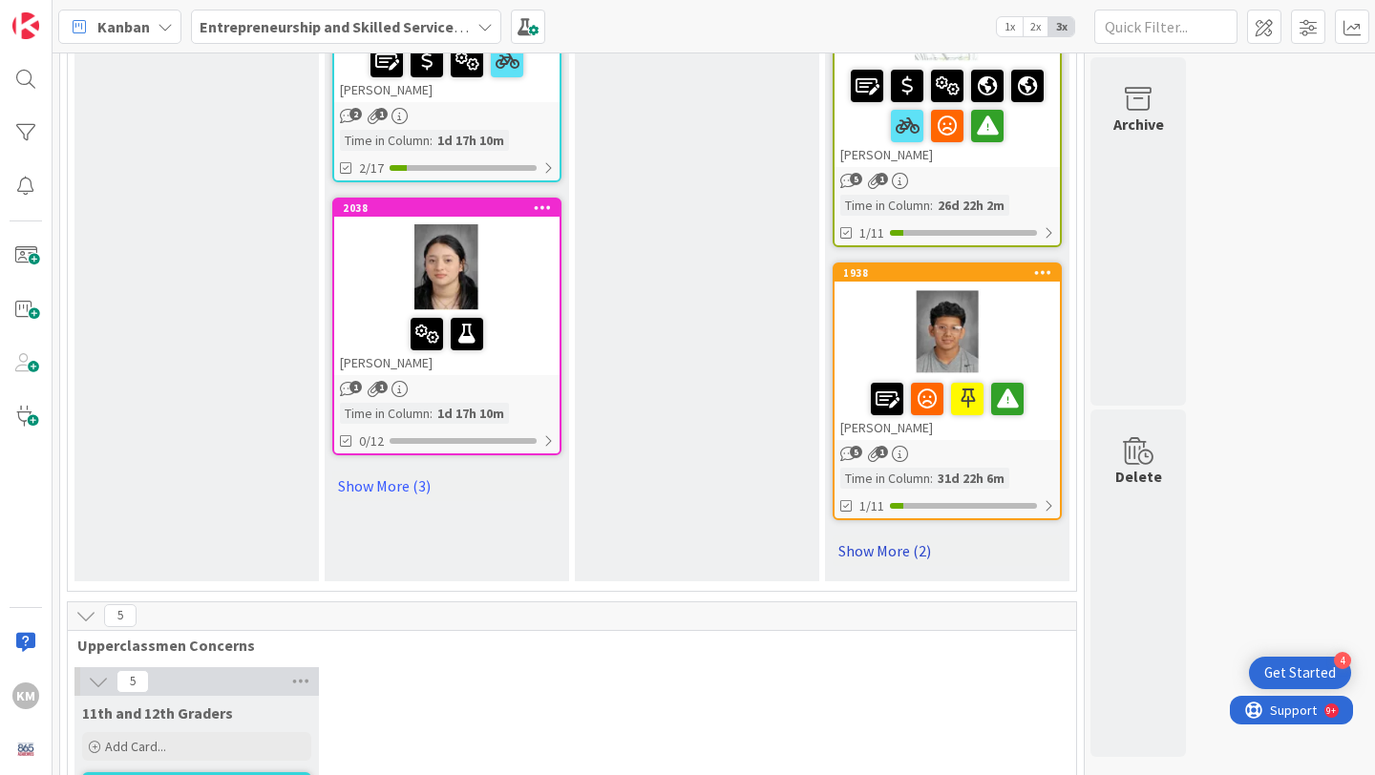
click at [880, 552] on link "Show More (2)" at bounding box center [946, 551] width 229 height 31
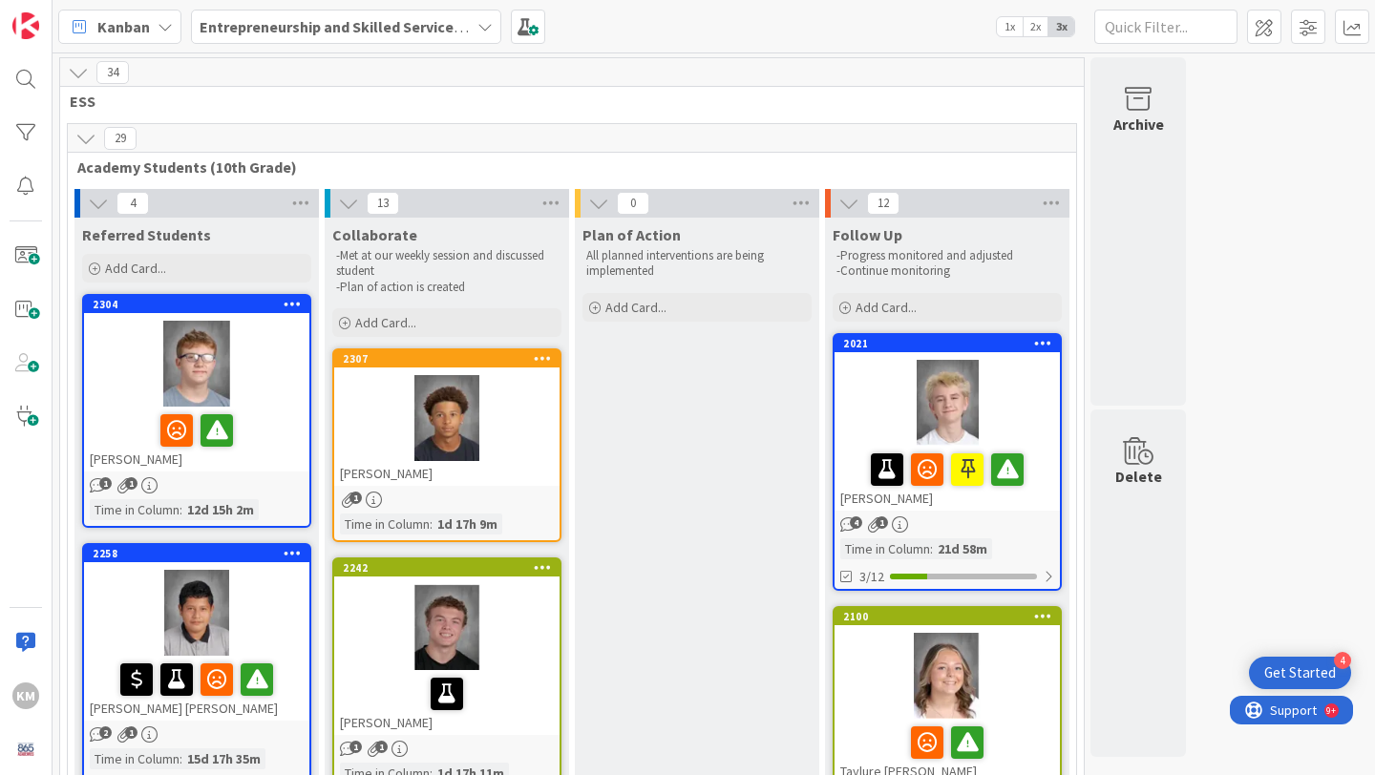
click at [237, 590] on div at bounding box center [196, 613] width 225 height 86
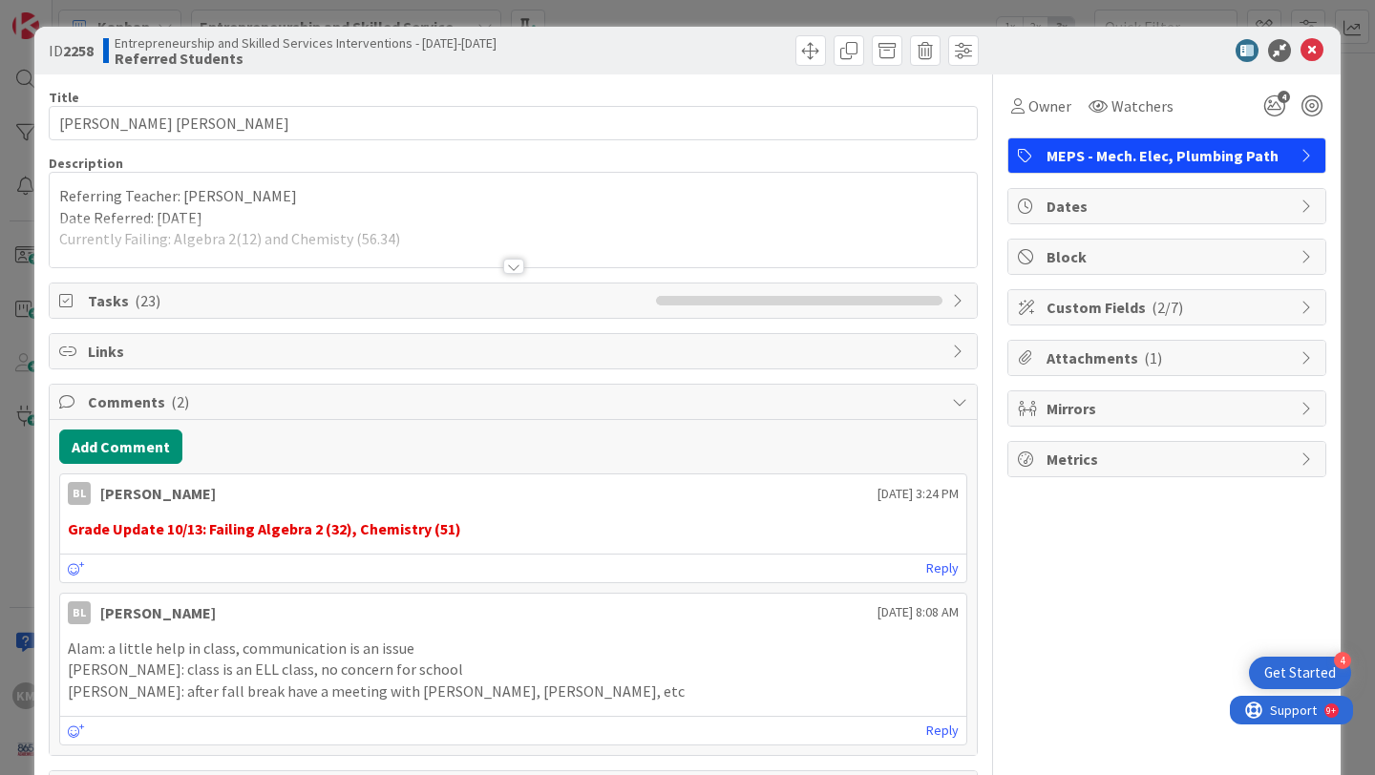
click at [512, 268] on div at bounding box center [513, 266] width 21 height 15
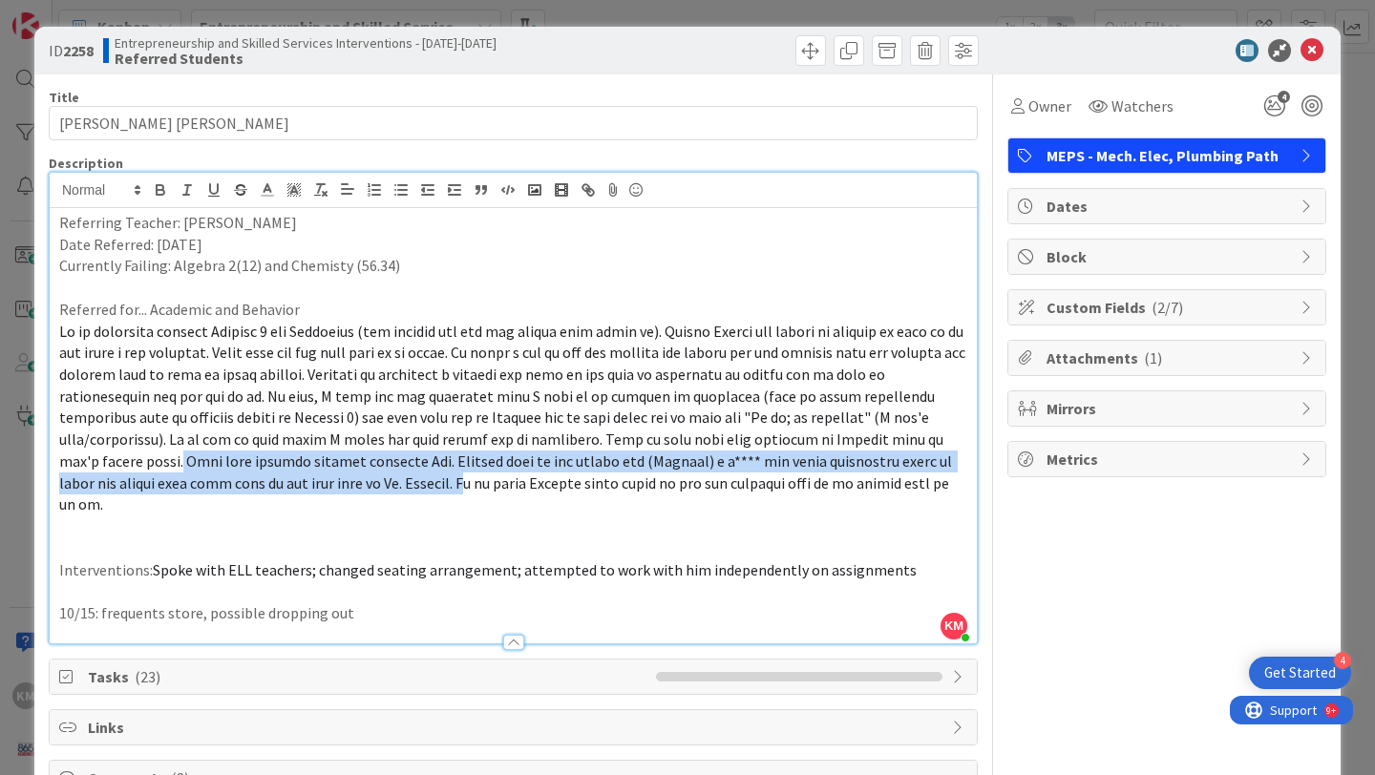
drag, startPoint x: 258, startPoint y: 484, endPoint x: 897, endPoint y: 442, distance: 640.9
click at [897, 442] on span at bounding box center [513, 418] width 909 height 193
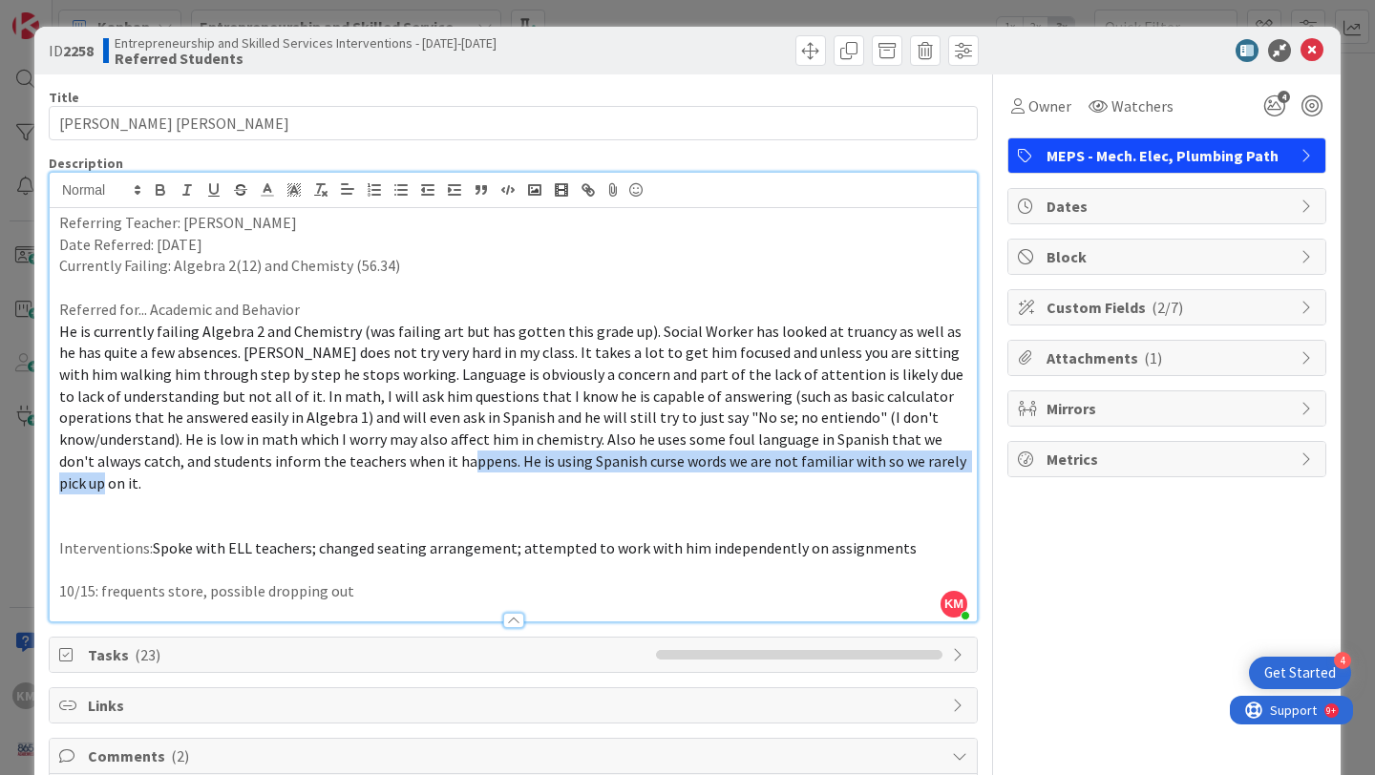
drag, startPoint x: 875, startPoint y: 460, endPoint x: 359, endPoint y: 462, distance: 516.4
click at [359, 462] on span "He is currently failing Algebra 2 and Chemistry (was failing art but has gotten…" at bounding box center [514, 407] width 910 height 171
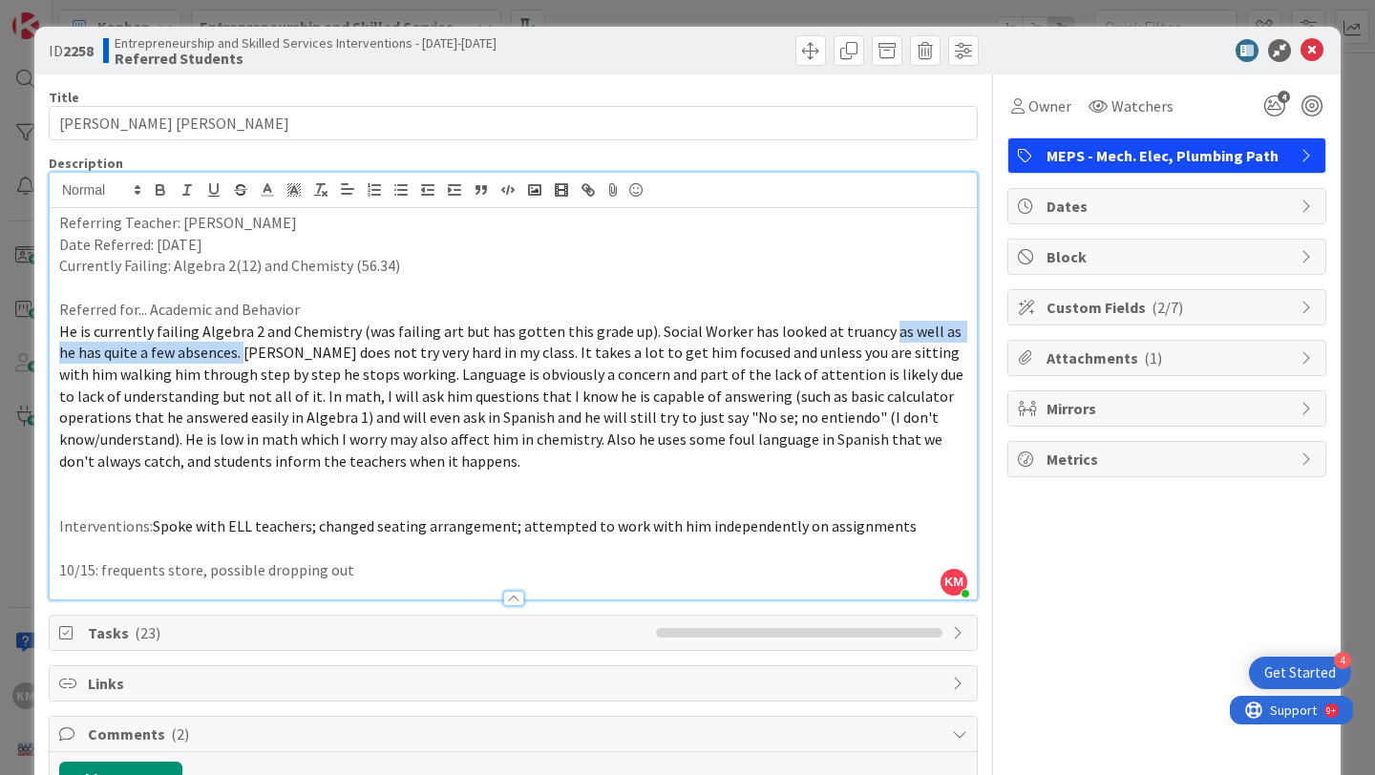
drag, startPoint x: 221, startPoint y: 354, endPoint x: 871, endPoint y: 331, distance: 649.5
click at [871, 331] on span "He is currently failing Algebra 2 and Chemistry (was failing art but has gotten…" at bounding box center [512, 396] width 907 height 149
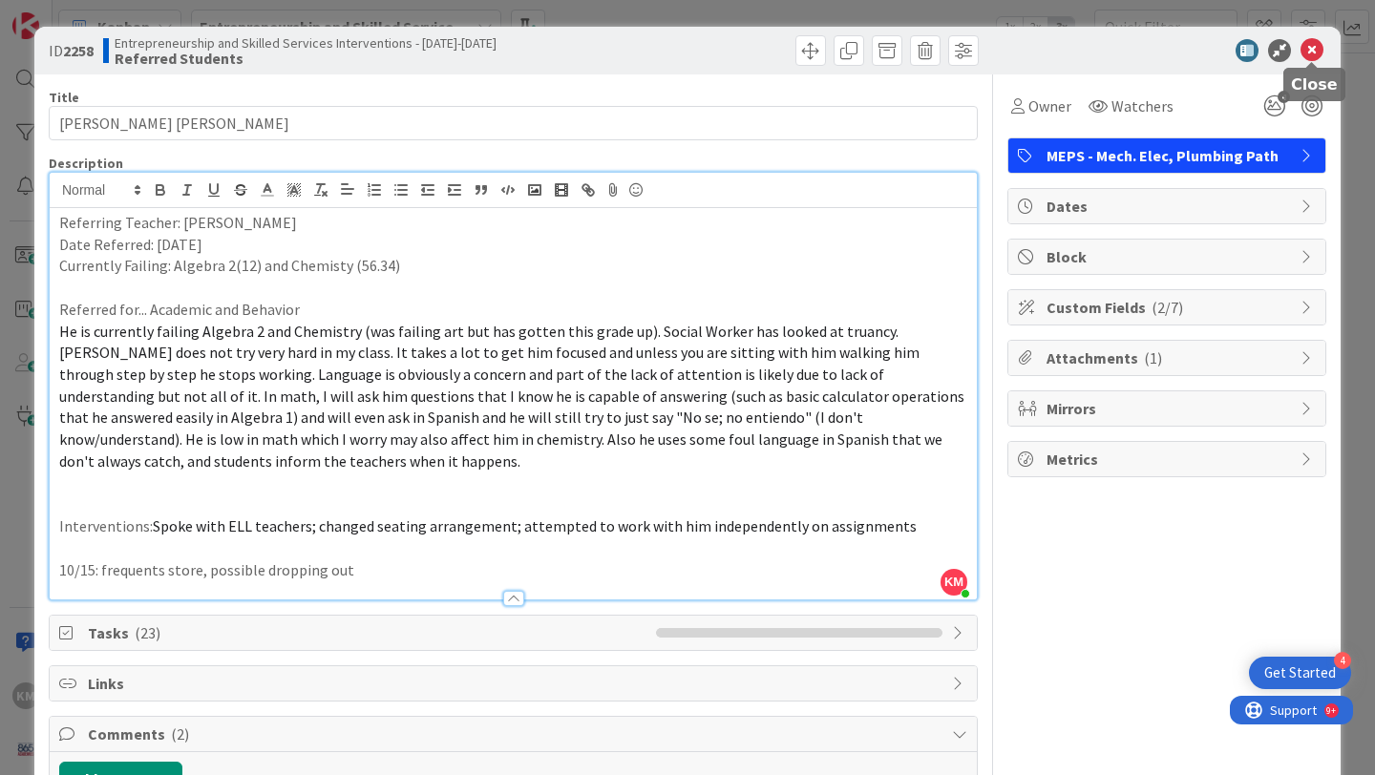
click at [1308, 53] on icon at bounding box center [1311, 50] width 23 height 23
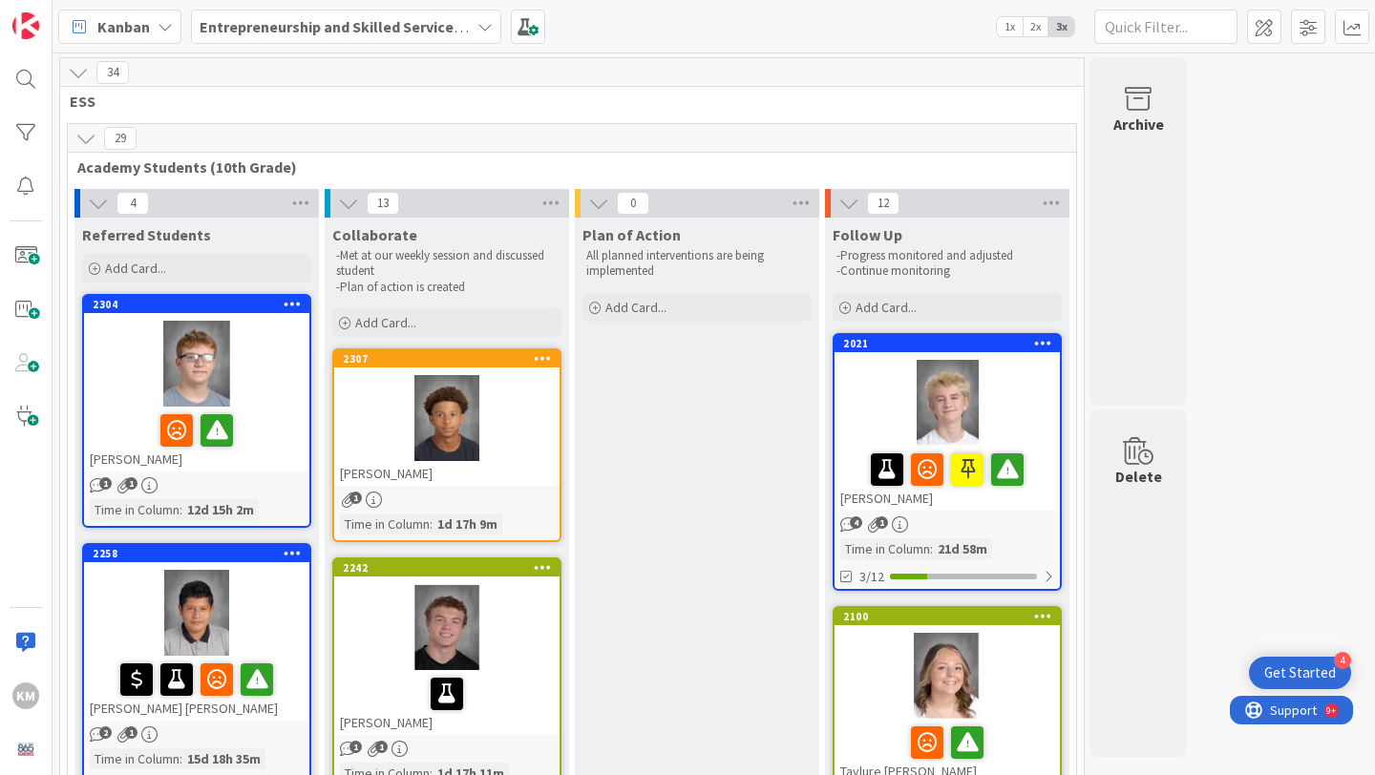
click at [293, 415] on div at bounding box center [197, 430] width 214 height 40
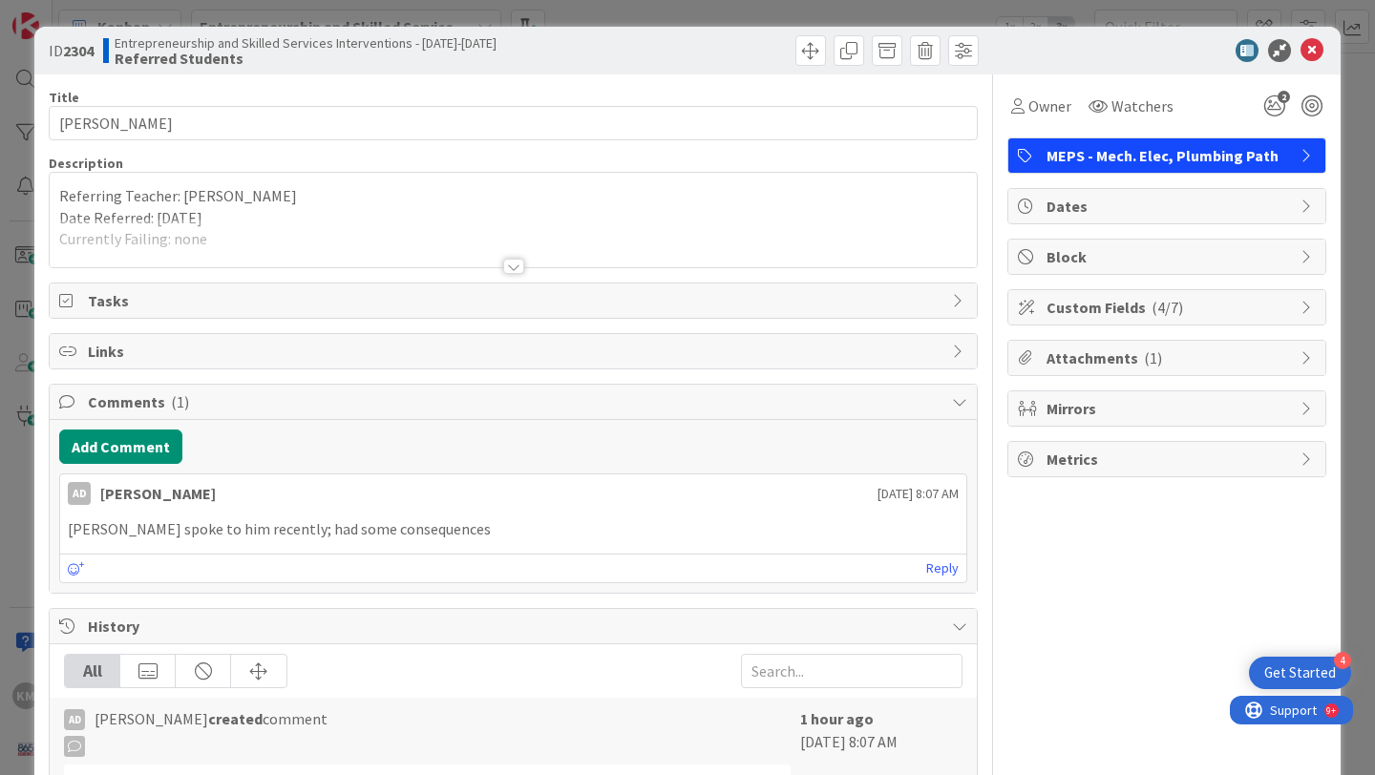
click at [512, 271] on div at bounding box center [513, 266] width 21 height 15
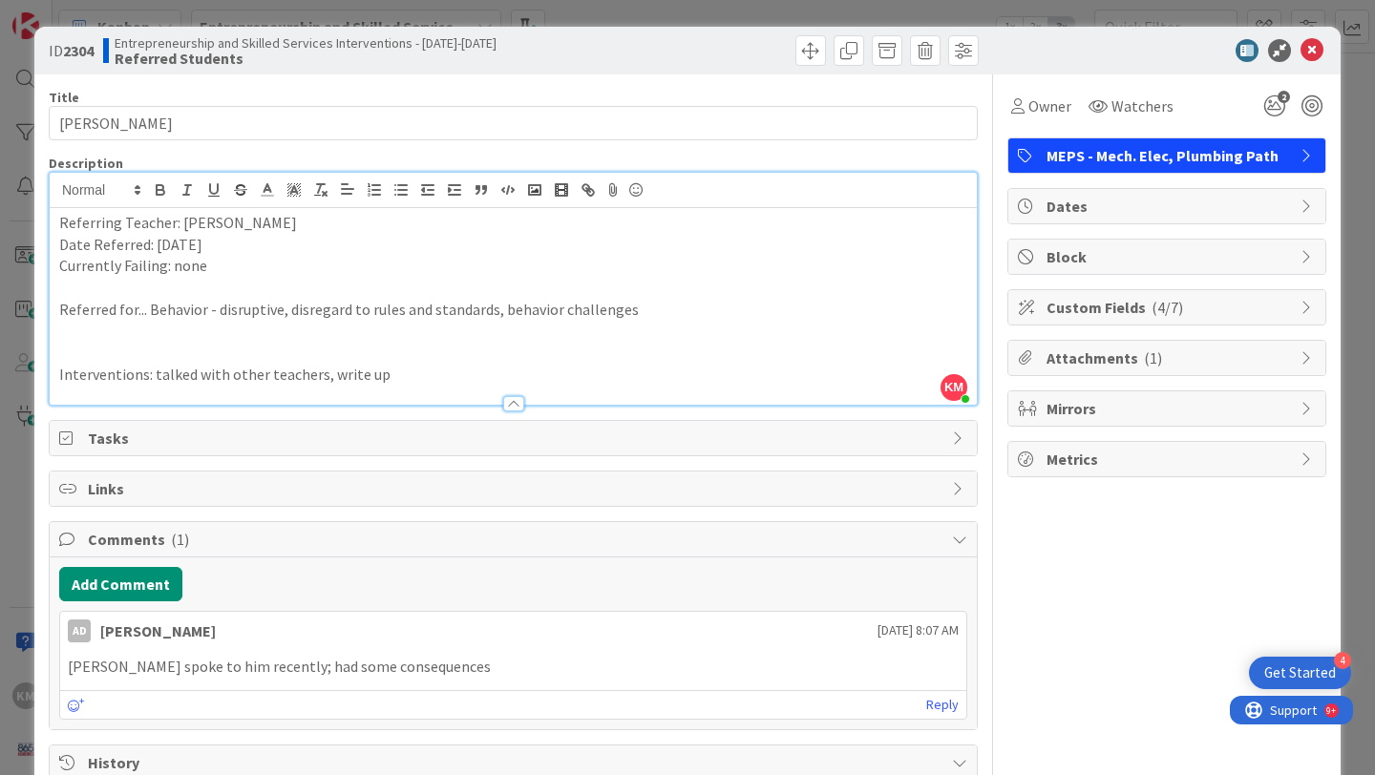
click at [466, 429] on span "Tasks" at bounding box center [515, 438] width 854 height 23
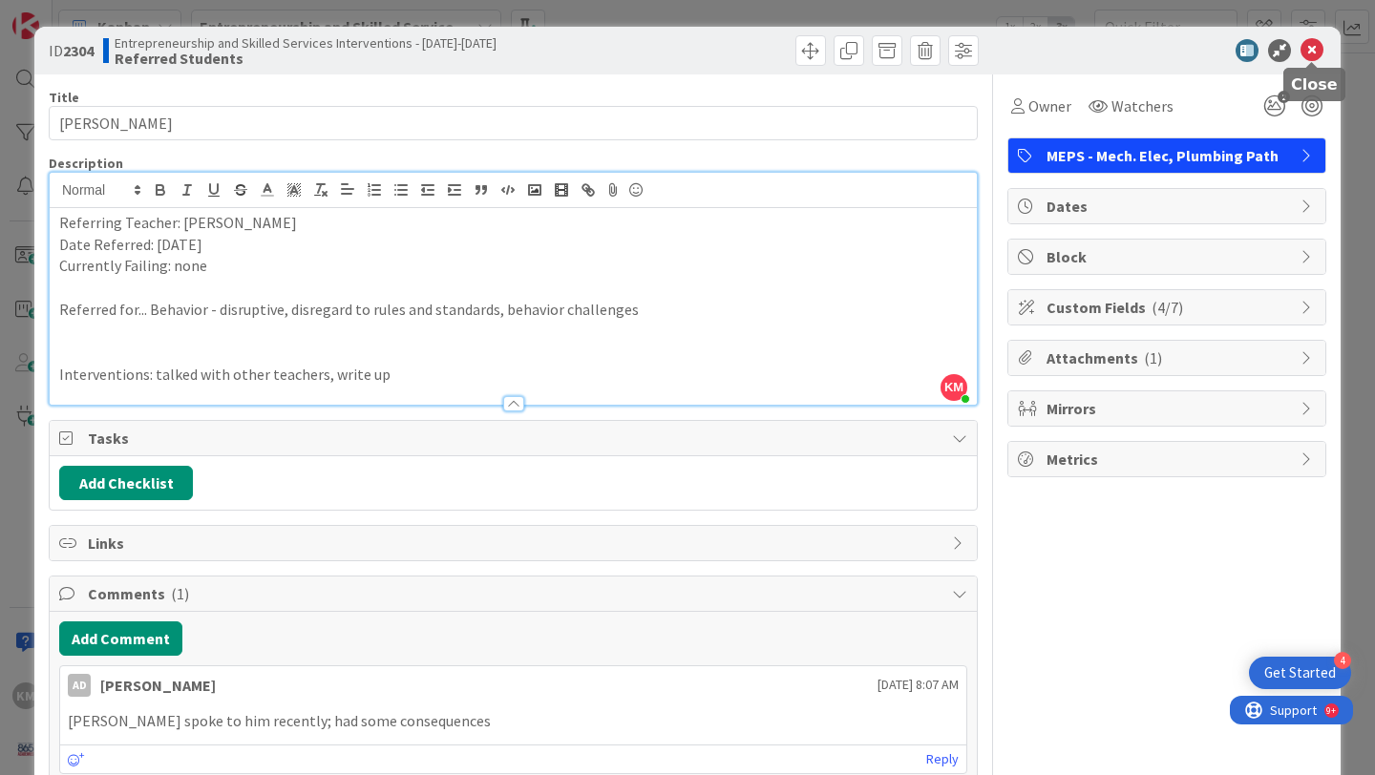
click at [1308, 52] on icon at bounding box center [1311, 50] width 23 height 23
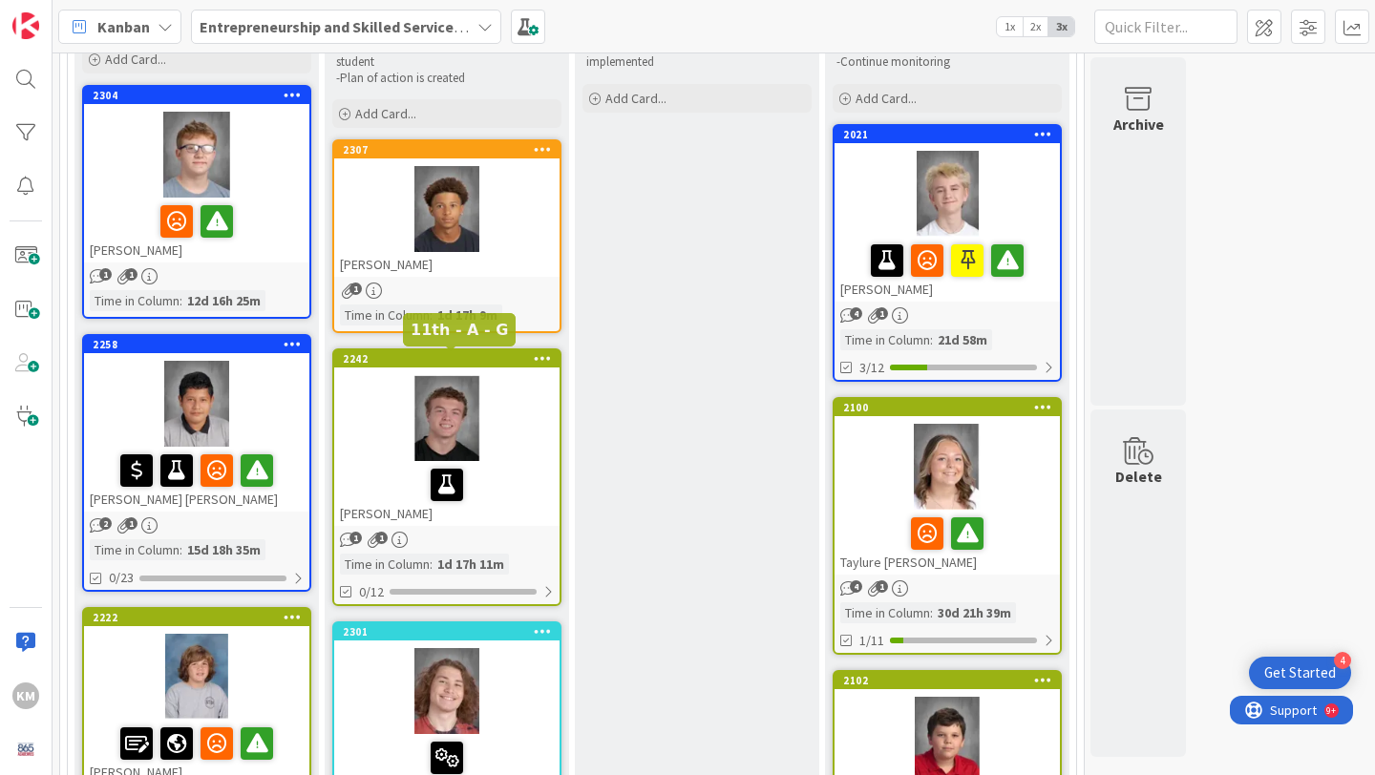
click at [520, 240] on div at bounding box center [446, 209] width 225 height 86
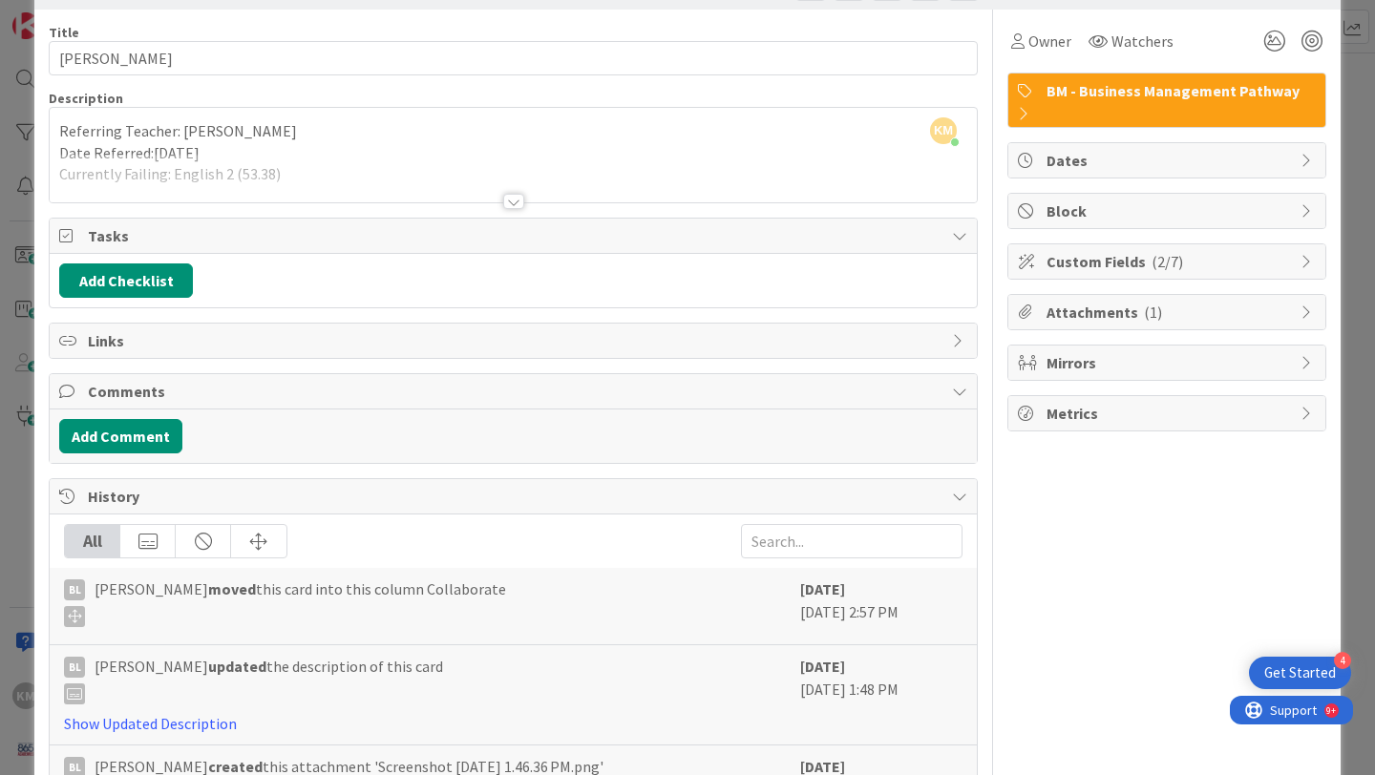
scroll to position [50, 0]
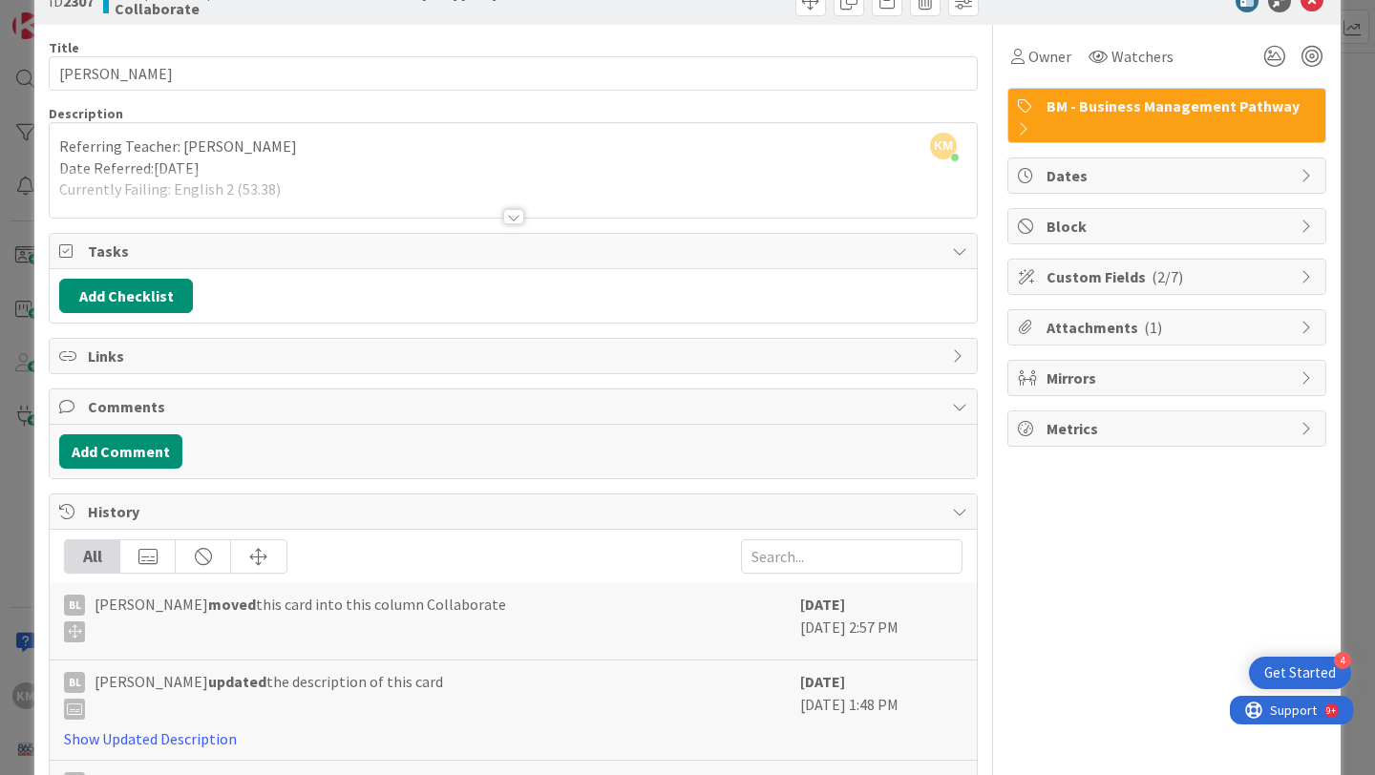
click at [514, 218] on div at bounding box center [513, 216] width 21 height 15
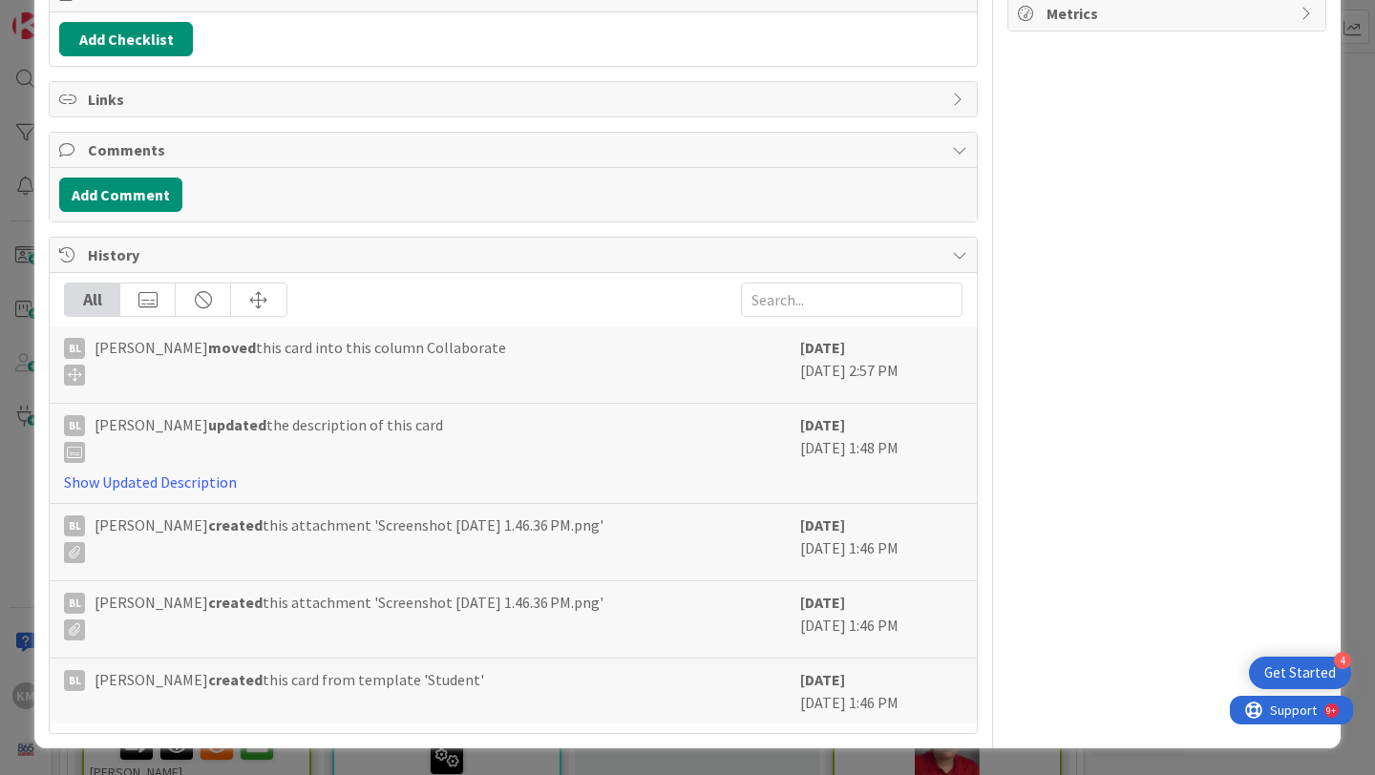
scroll to position [0, 0]
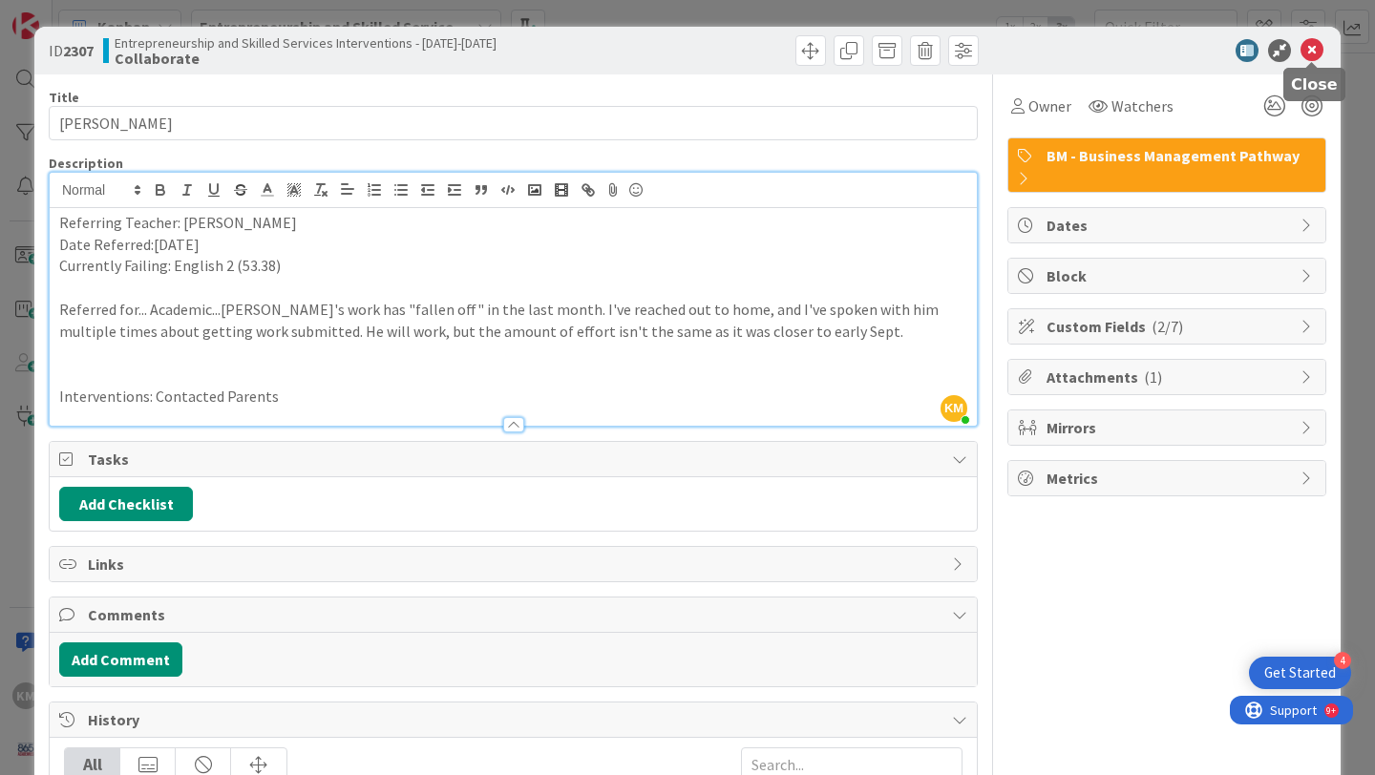
click at [1310, 52] on icon at bounding box center [1311, 50] width 23 height 23
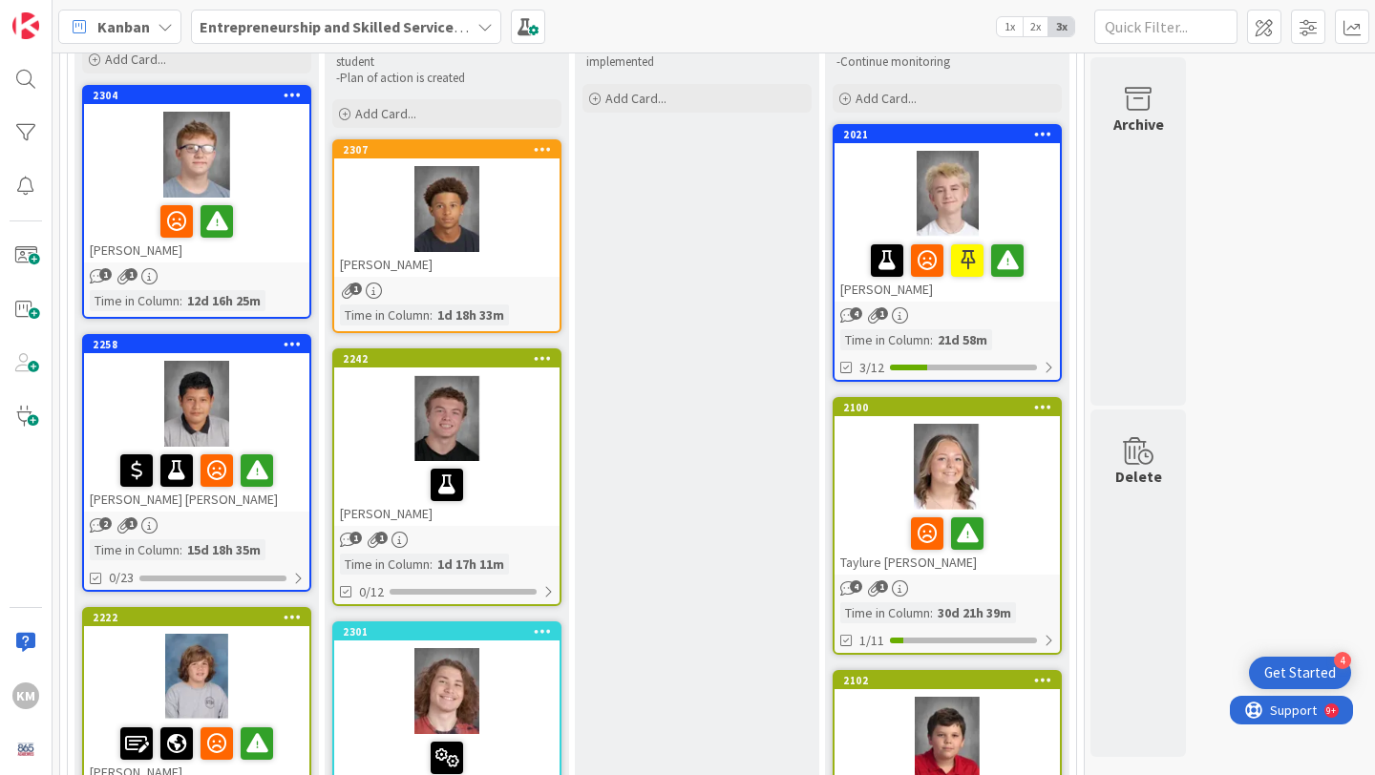
click at [291, 412] on div at bounding box center [196, 404] width 225 height 86
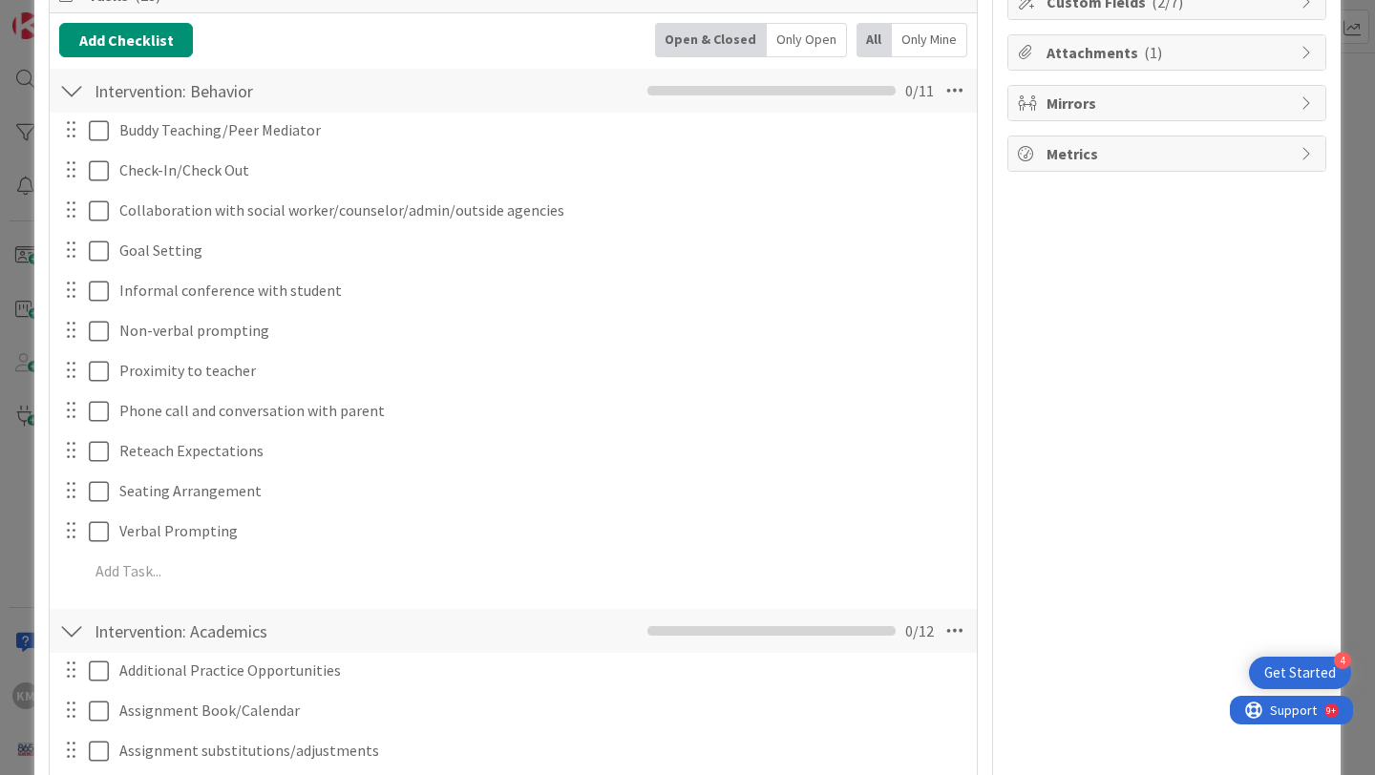
scroll to position [288, 0]
